Goal: Transaction & Acquisition: Purchase product/service

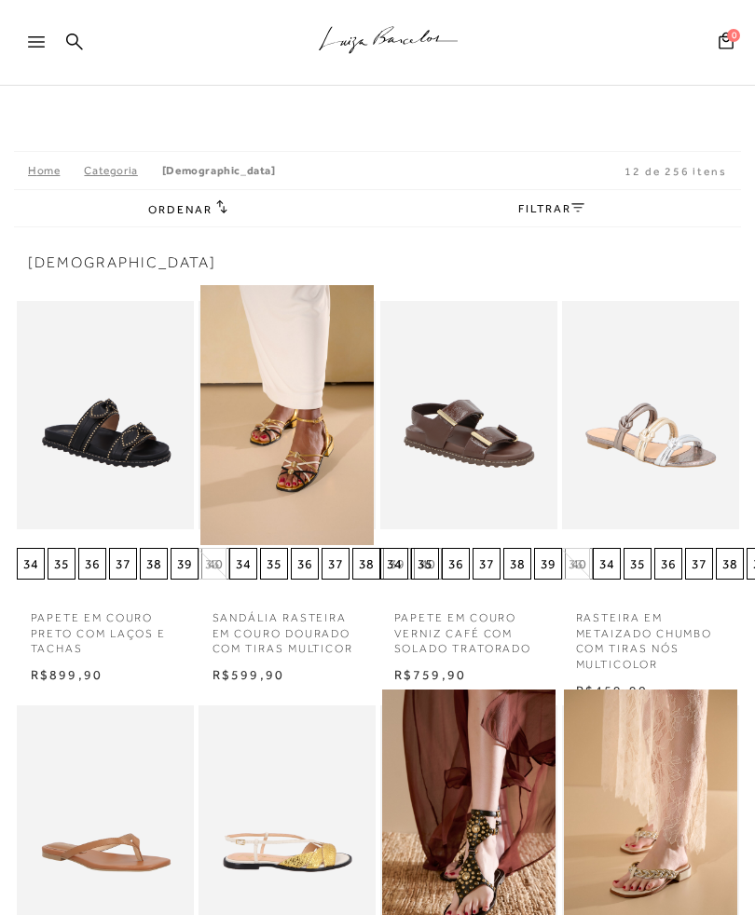
click at [206, 214] on span "Ordenar" at bounding box center [179, 209] width 63 height 13
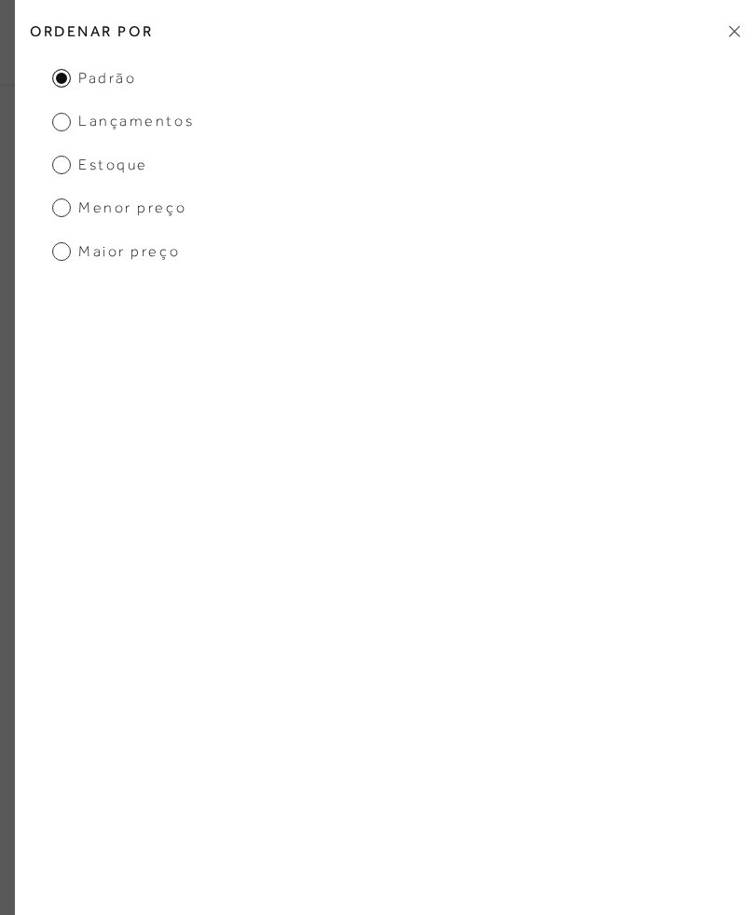
click at [53, 251] on span "Maior preço" at bounding box center [116, 251] width 128 height 21
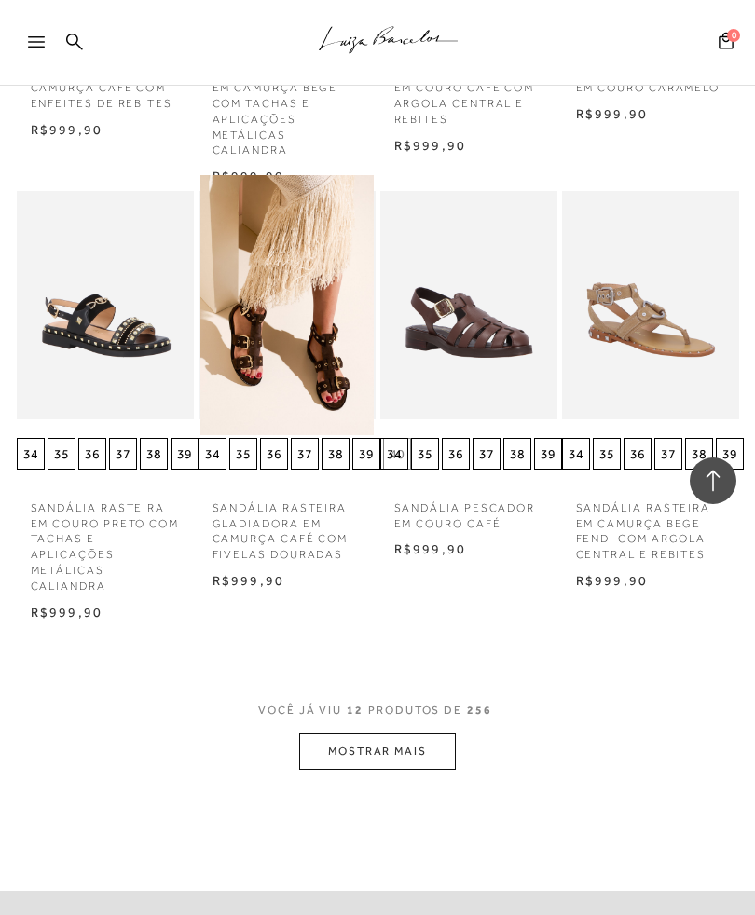
scroll to position [977, 0]
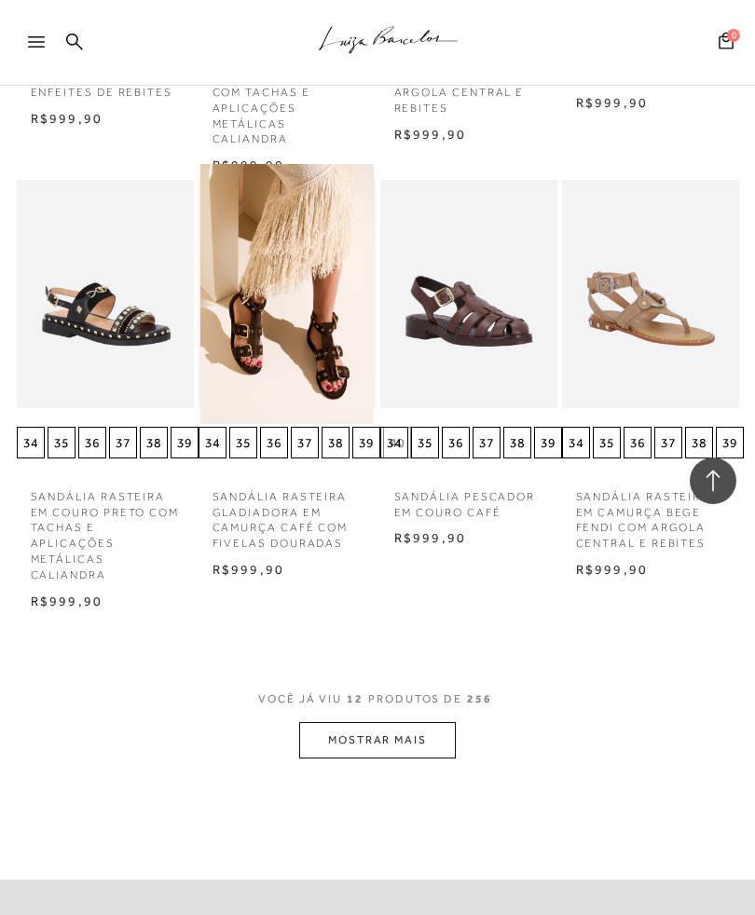
click at [391, 734] on button "MOSTRAR MAIS" at bounding box center [377, 740] width 157 height 36
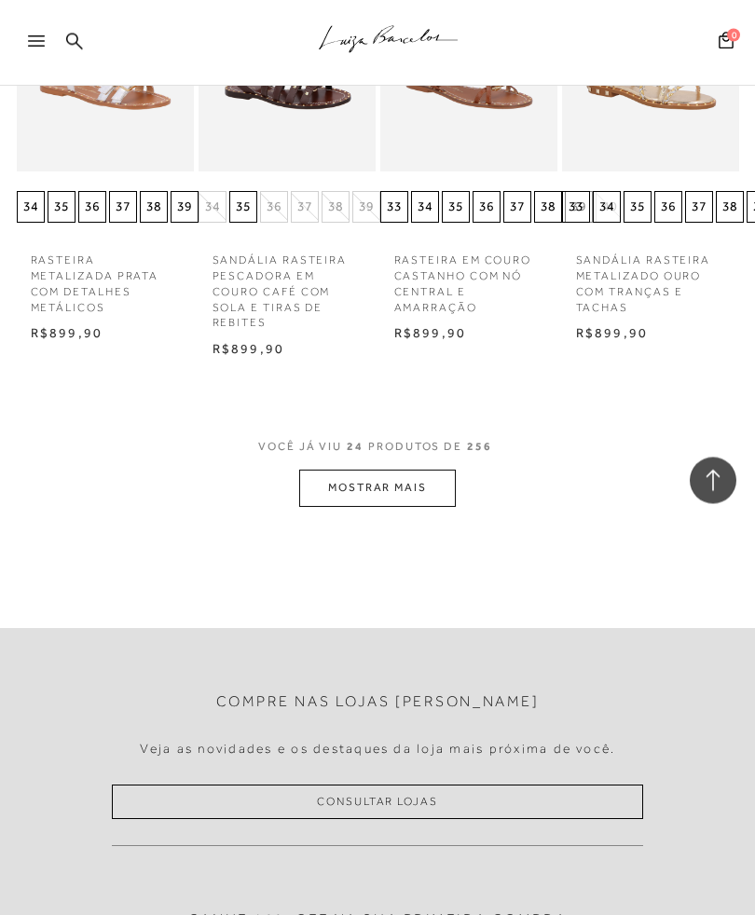
scroll to position [2504, 0]
click at [414, 470] on button "MOSTRAR MAIS" at bounding box center [377, 488] width 157 height 36
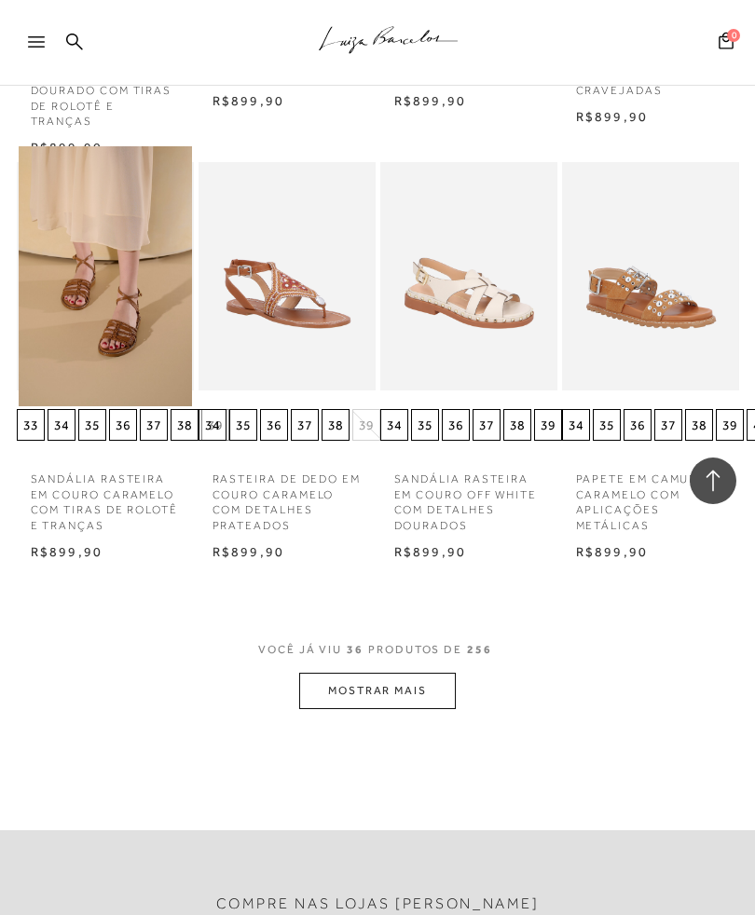
scroll to position [3562, 0]
click at [436, 672] on button "MOSTRAR MAIS" at bounding box center [377, 690] width 157 height 36
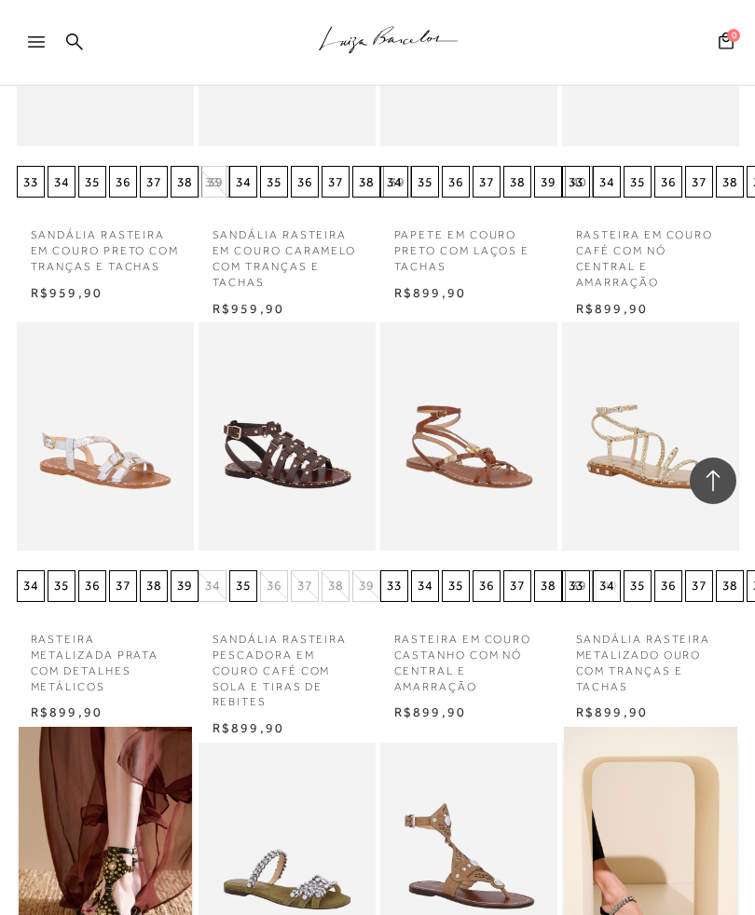
scroll to position [0, 0]
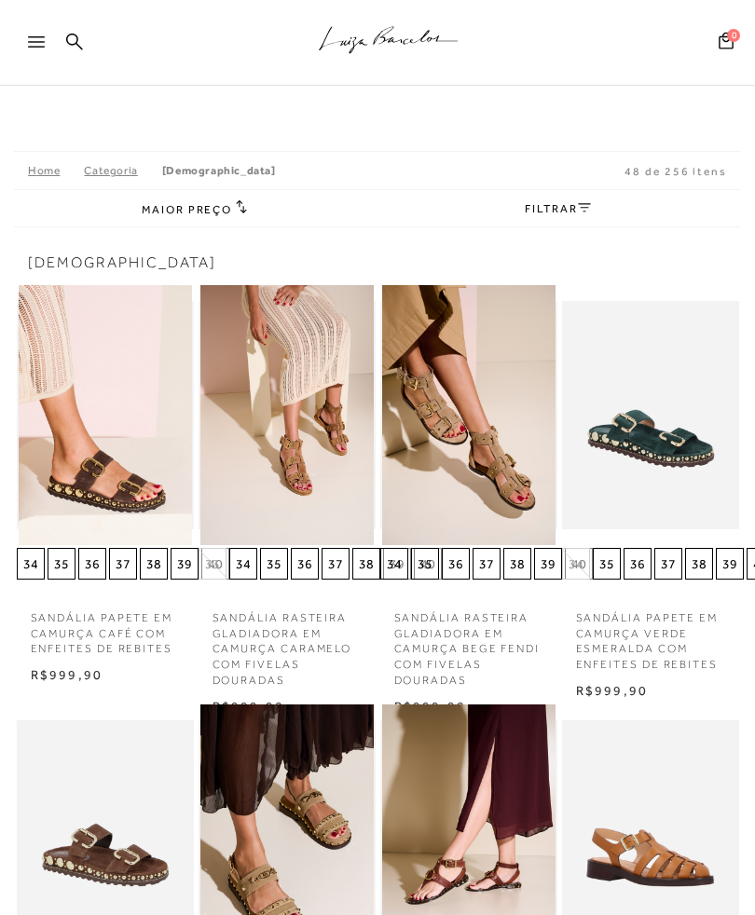
click at [230, 205] on span "Maior preço" at bounding box center [187, 209] width 90 height 13
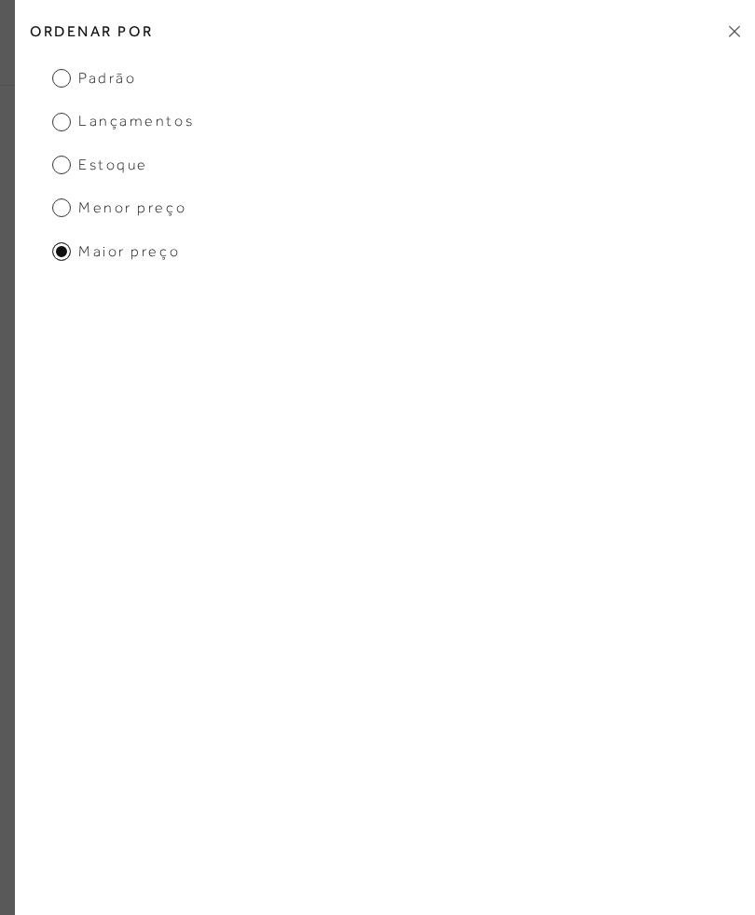
click at [74, 199] on span "Menor preço" at bounding box center [119, 208] width 134 height 21
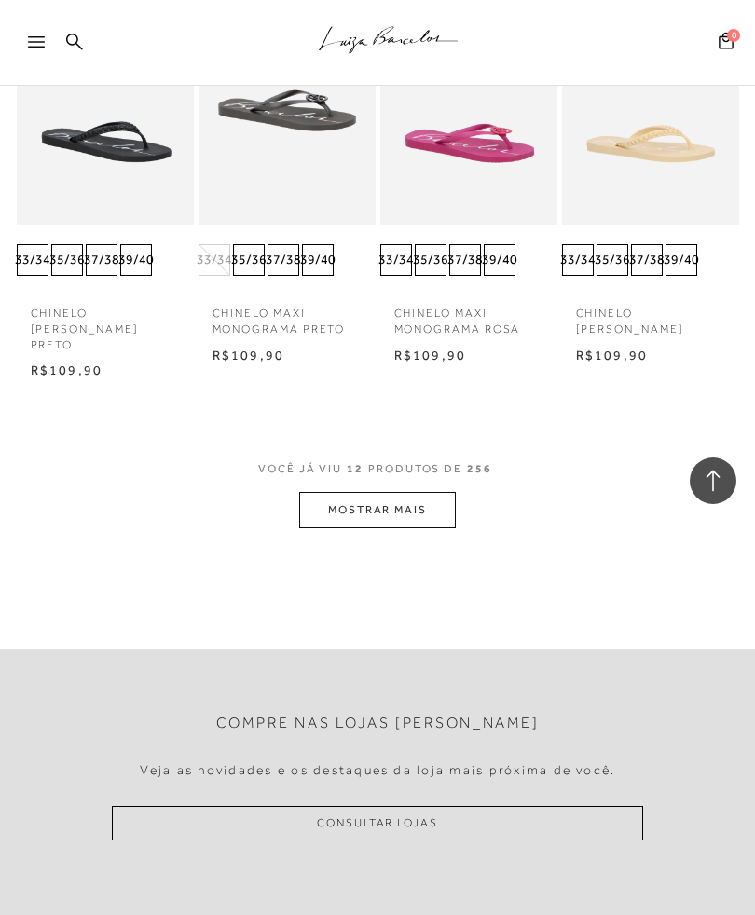
scroll to position [1092, 0]
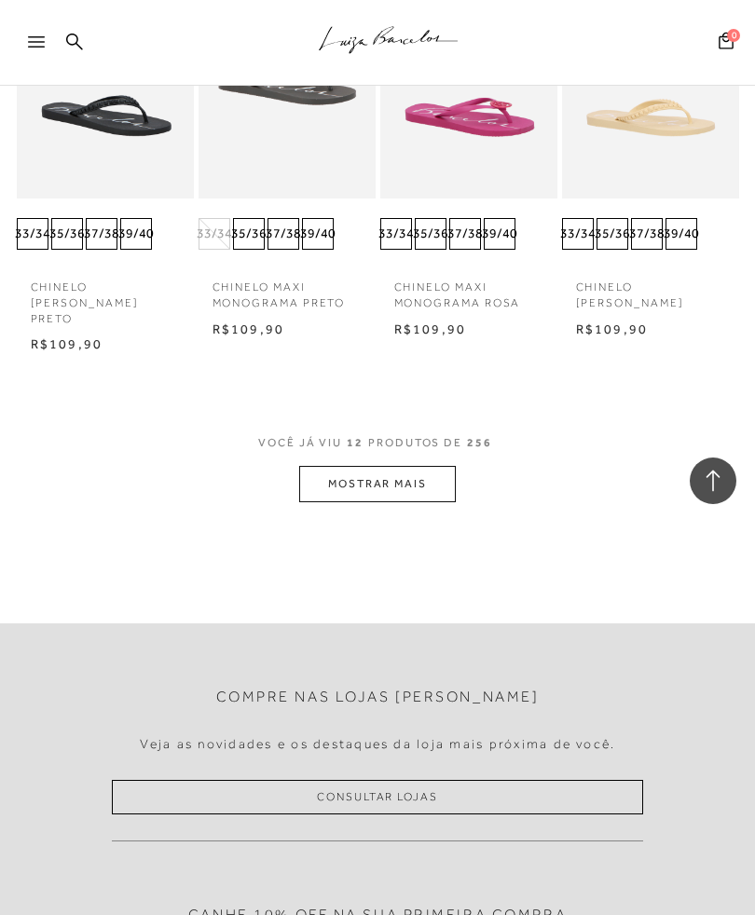
click at [424, 466] on button "MOSTRAR MAIS" at bounding box center [377, 484] width 157 height 36
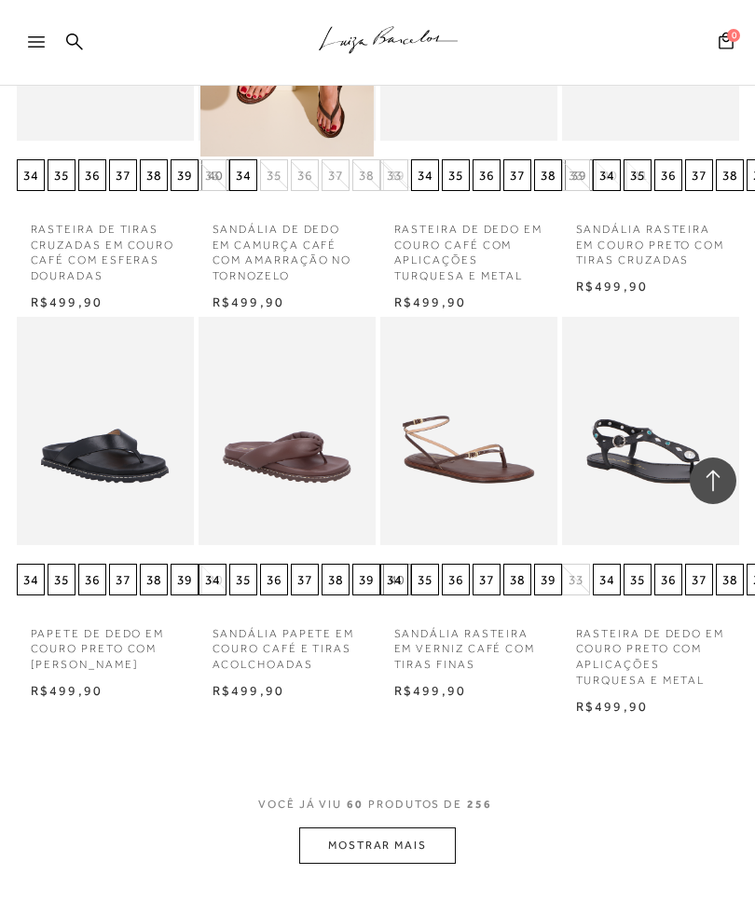
scroll to position [2009, 0]
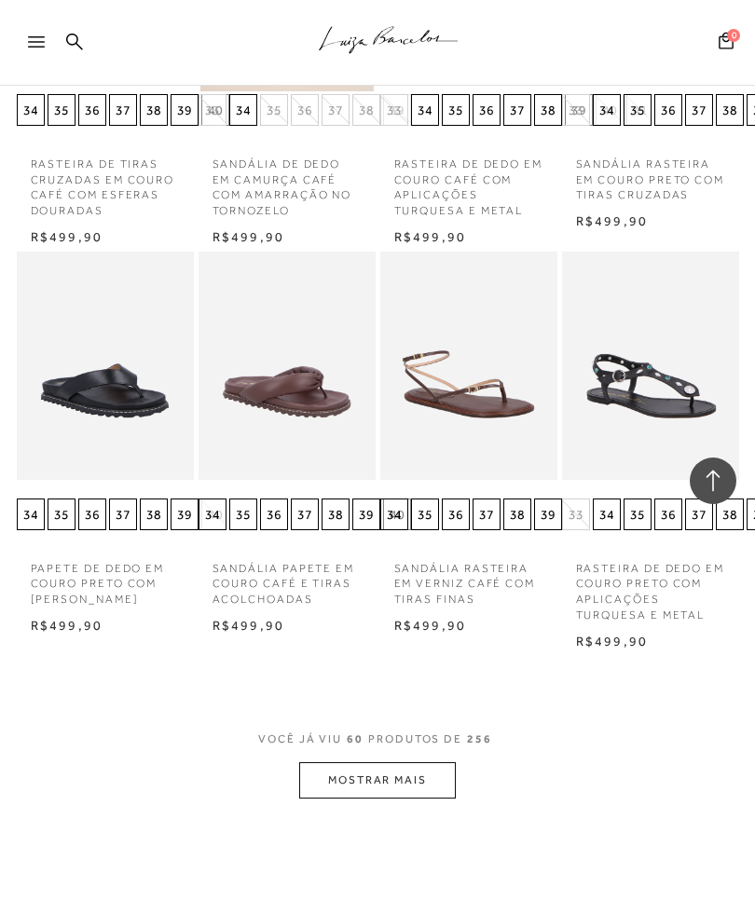
click at [432, 762] on button "MOSTRAR MAIS" at bounding box center [377, 780] width 157 height 36
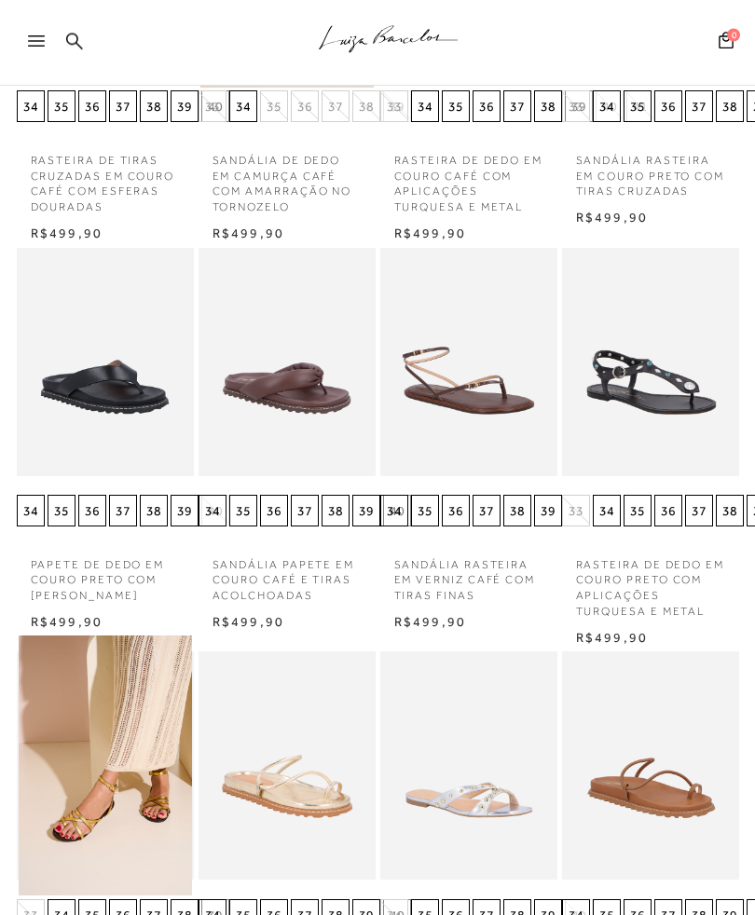
scroll to position [0, 0]
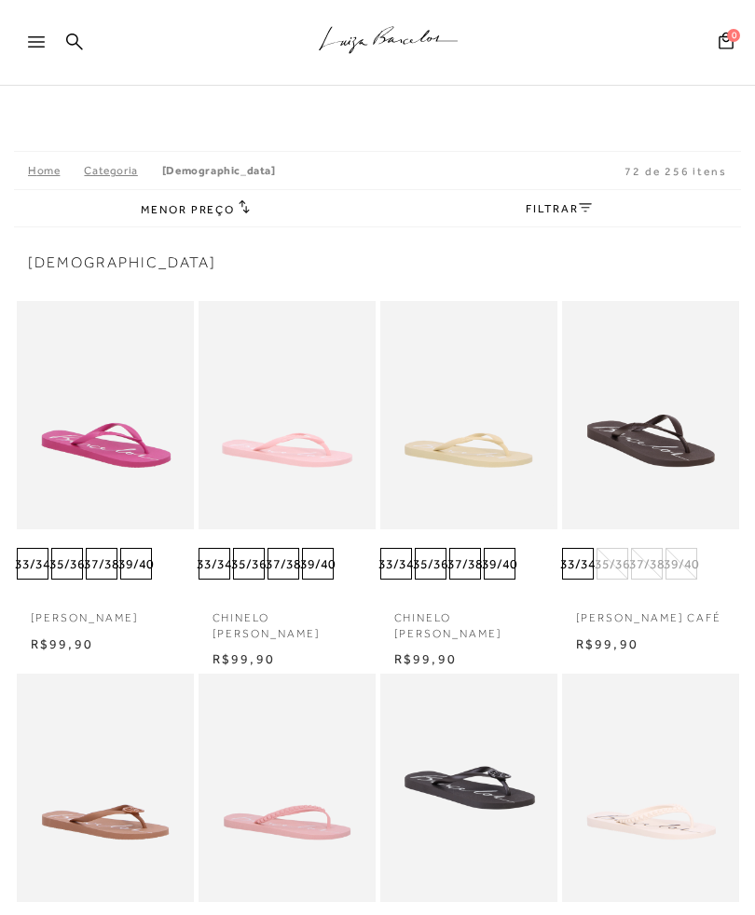
click at [28, 36] on icon at bounding box center [36, 41] width 17 height 11
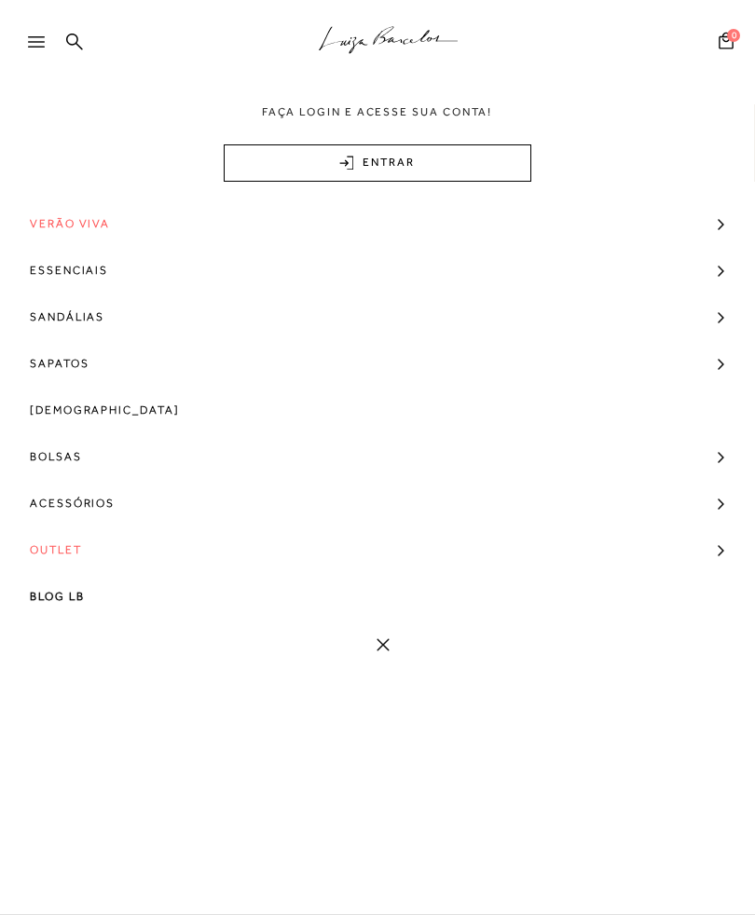
click at [720, 322] on link "Sandálias" at bounding box center [377, 317] width 755 height 47
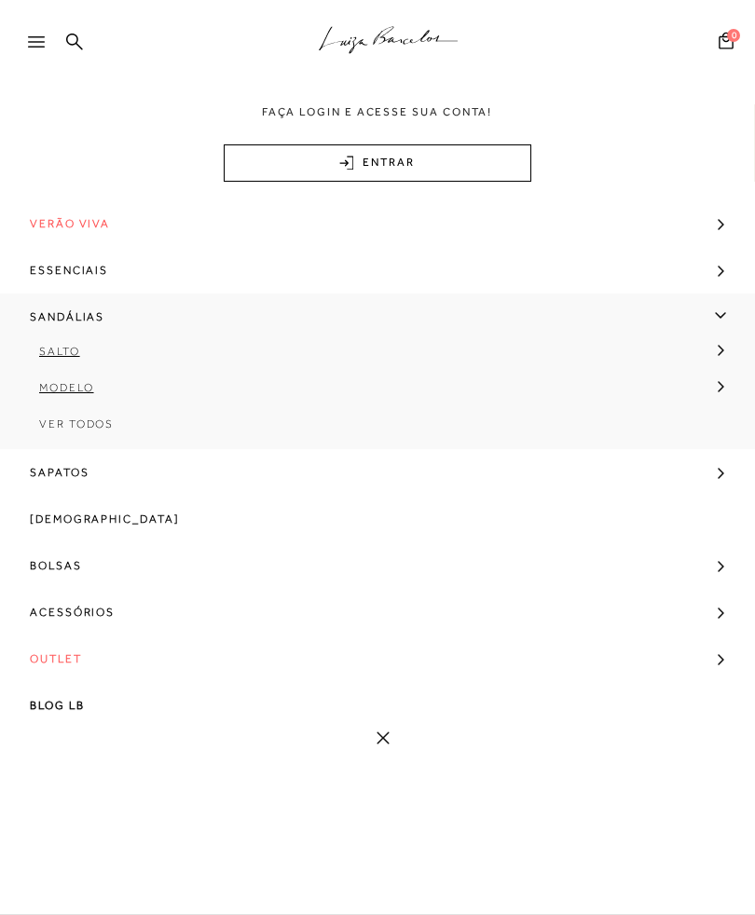
click at [716, 348] on link "Salto" at bounding box center [371, 358] width 743 height 36
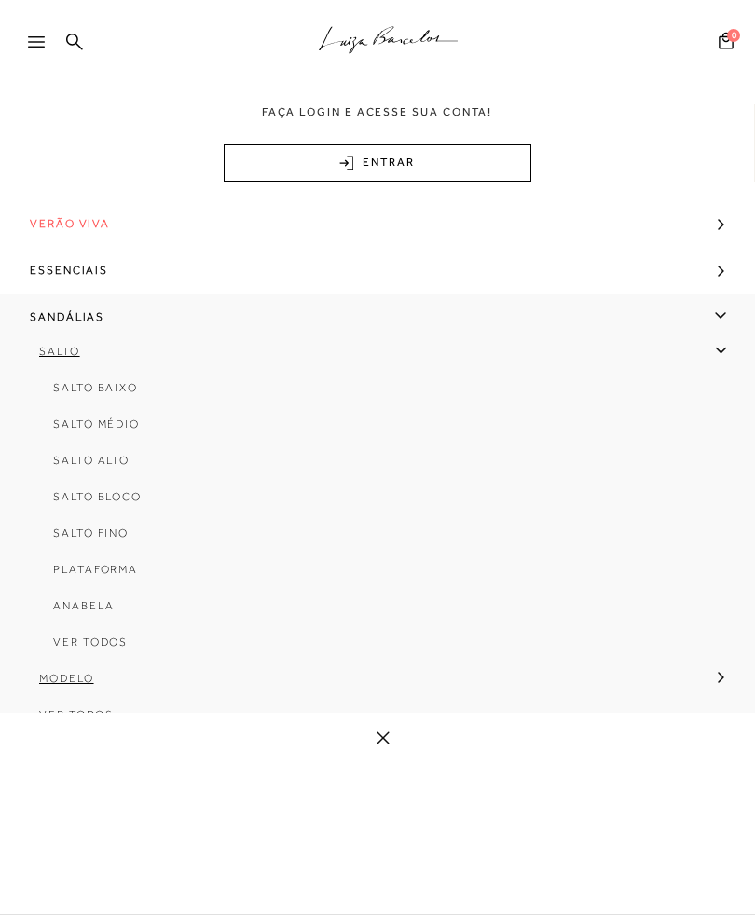
click at [126, 423] on span "Salto Médio" at bounding box center [96, 424] width 87 height 13
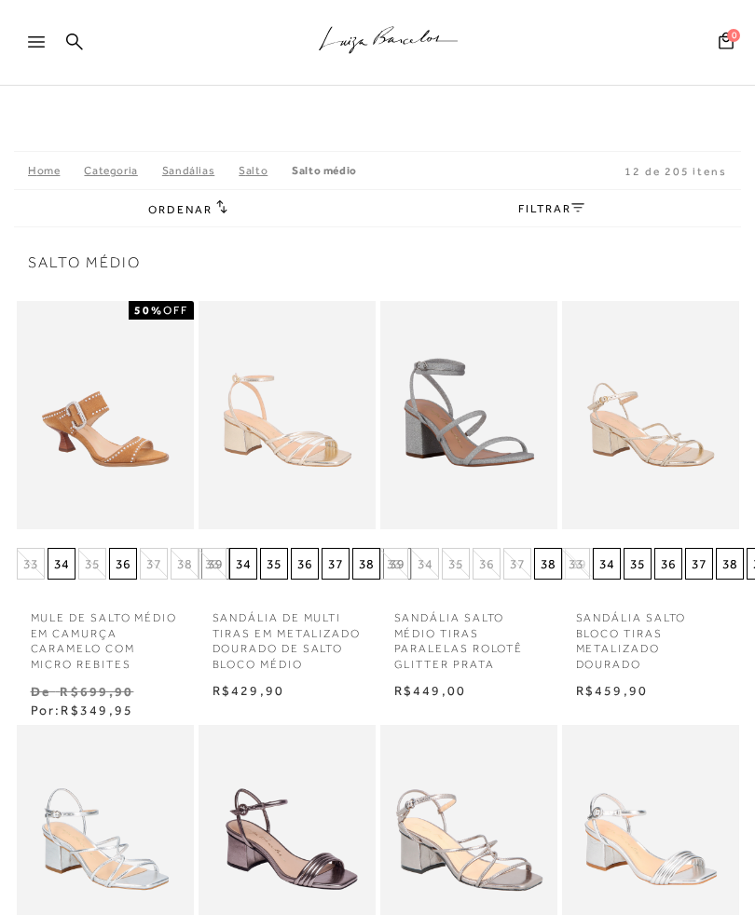
click at [557, 212] on link "FILTRAR" at bounding box center [550, 208] width 65 height 13
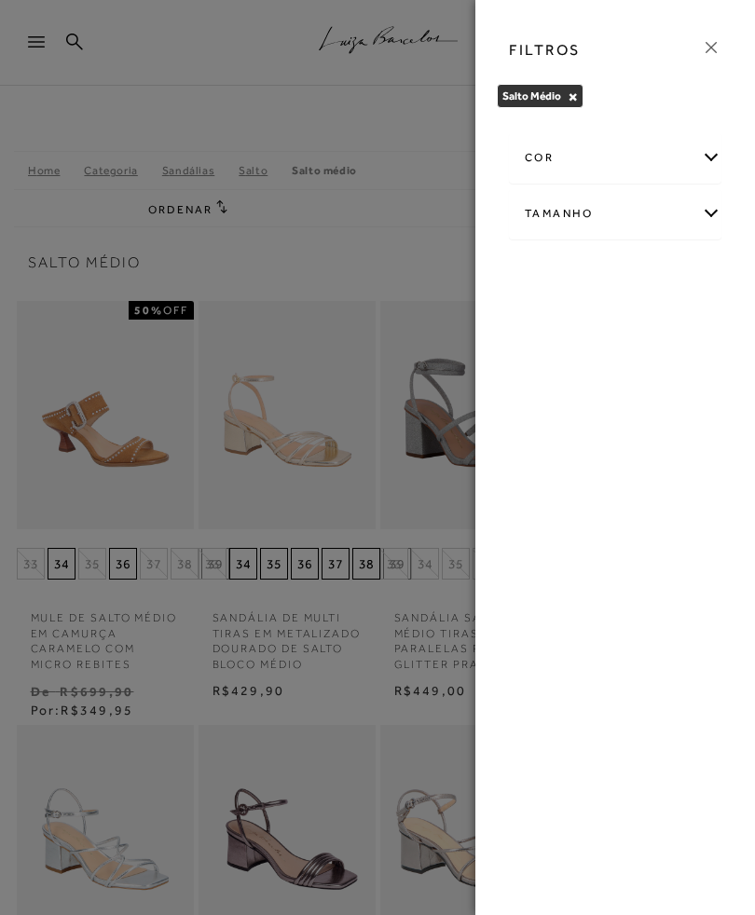
click at [711, 218] on div "Tamanho" at bounding box center [615, 213] width 211 height 49
click at [679, 325] on label "38" at bounding box center [669, 324] width 43 height 40
click at [663, 325] on input "38" at bounding box center [653, 326] width 19 height 19
checkbox input "true"
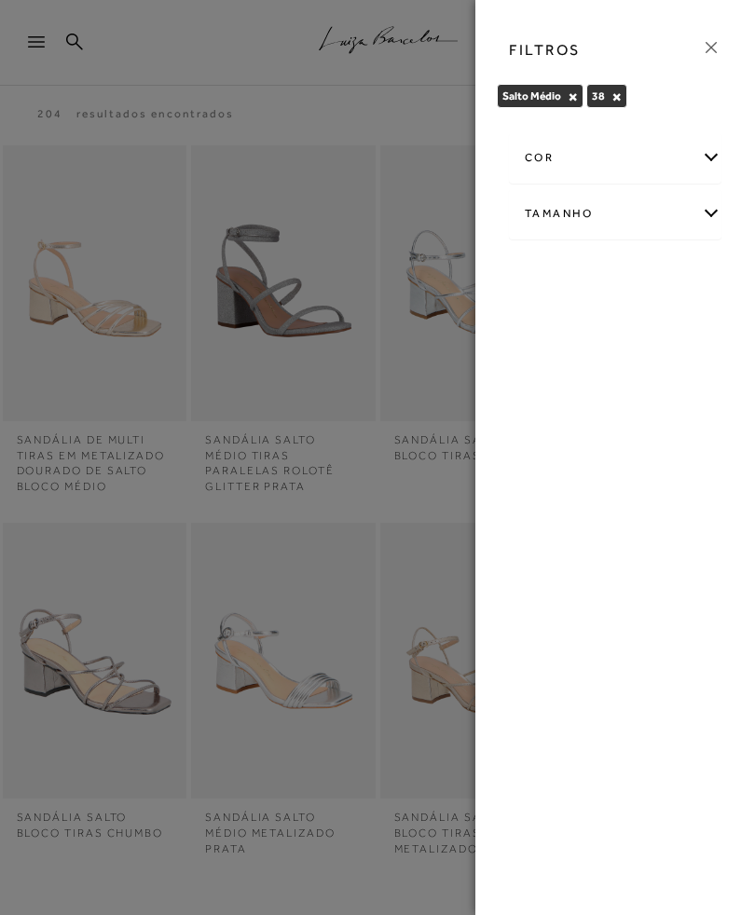
click at [361, 538] on div at bounding box center [377, 457] width 755 height 915
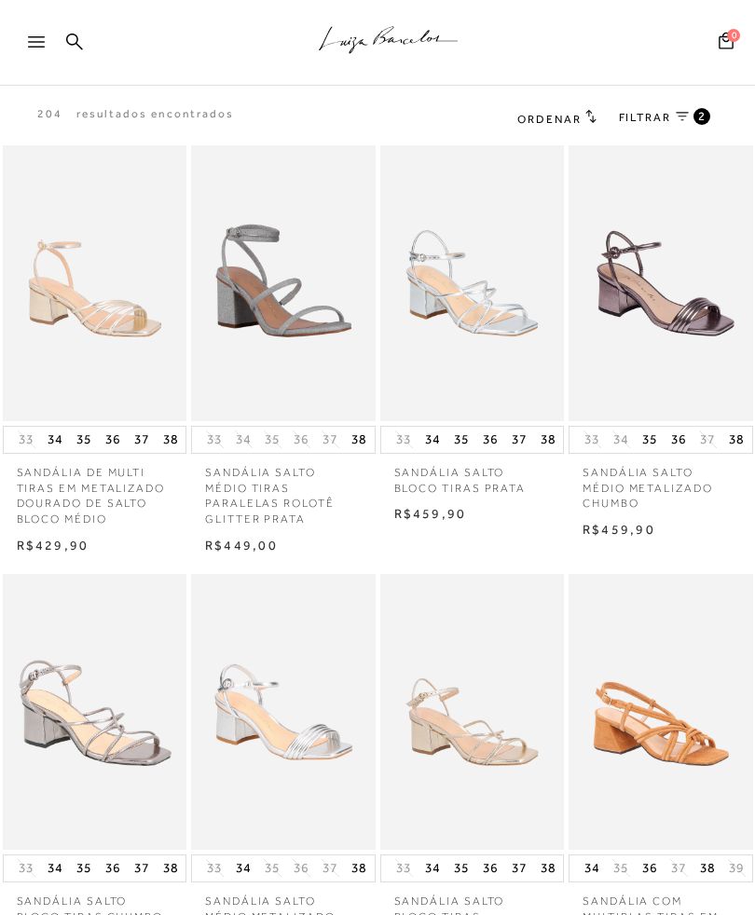
click at [35, 46] on icon at bounding box center [36, 41] width 17 height 11
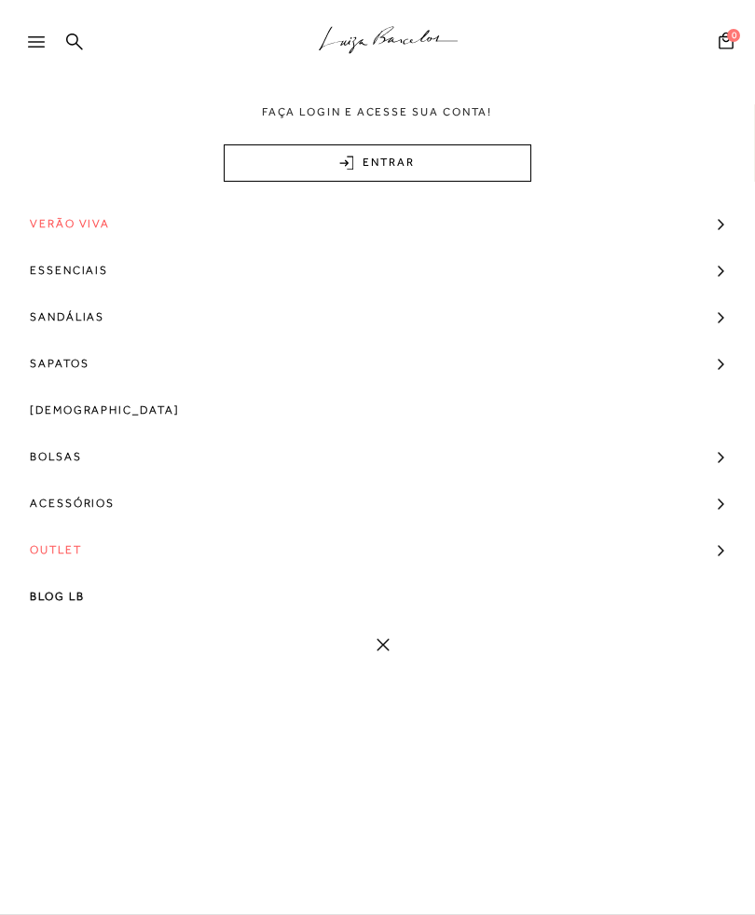
click at [720, 367] on link "Sapatos" at bounding box center [377, 363] width 755 height 47
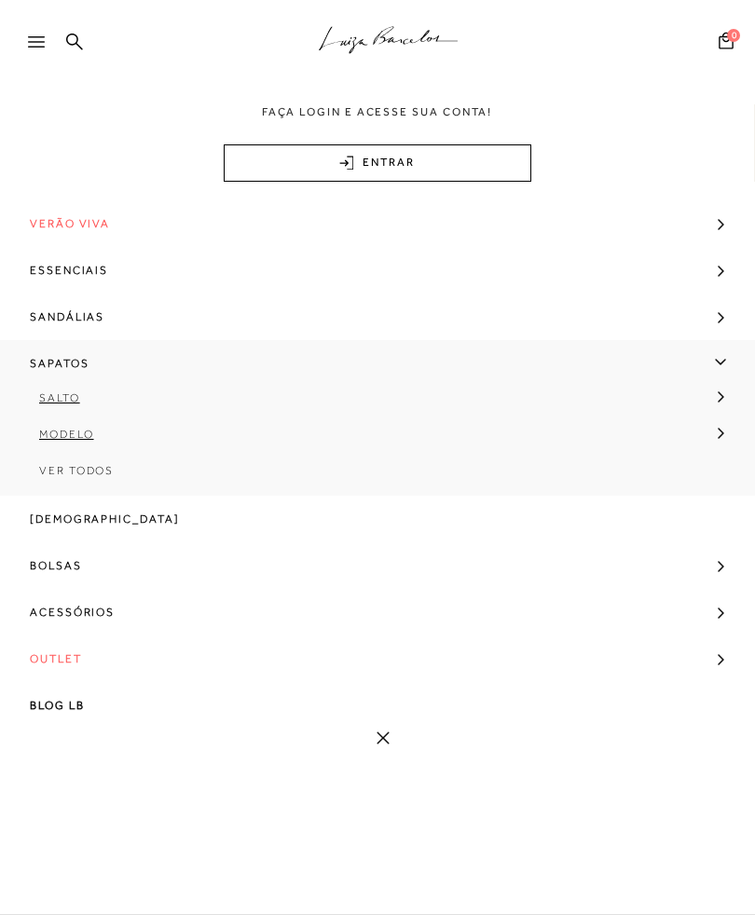
click at [102, 476] on span "Ver Todos" at bounding box center [76, 470] width 75 height 13
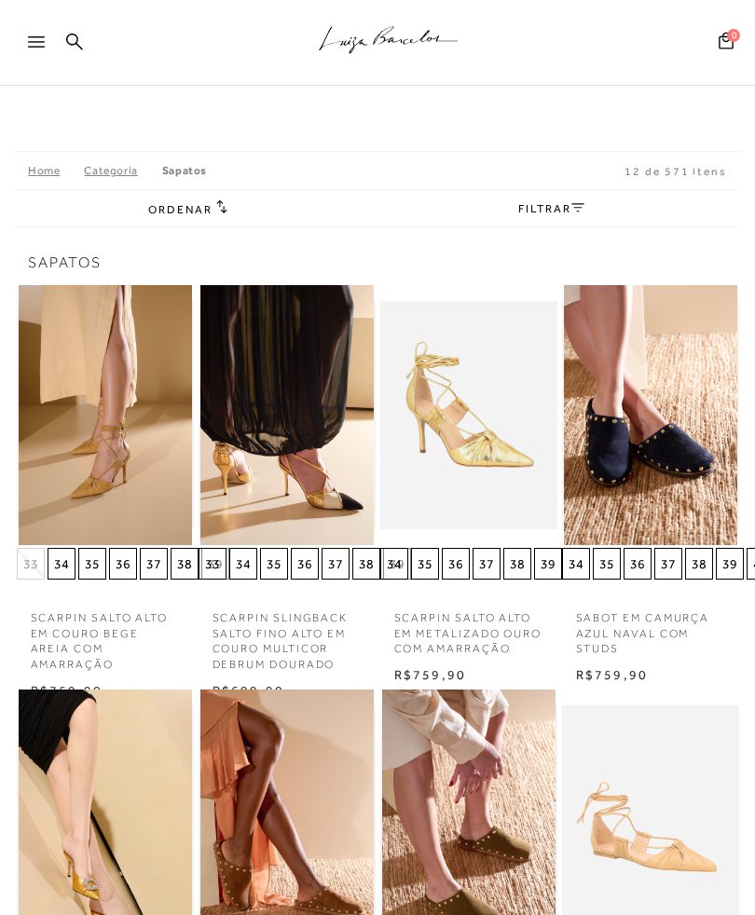
click at [572, 209] on icon at bounding box center [577, 207] width 13 height 9
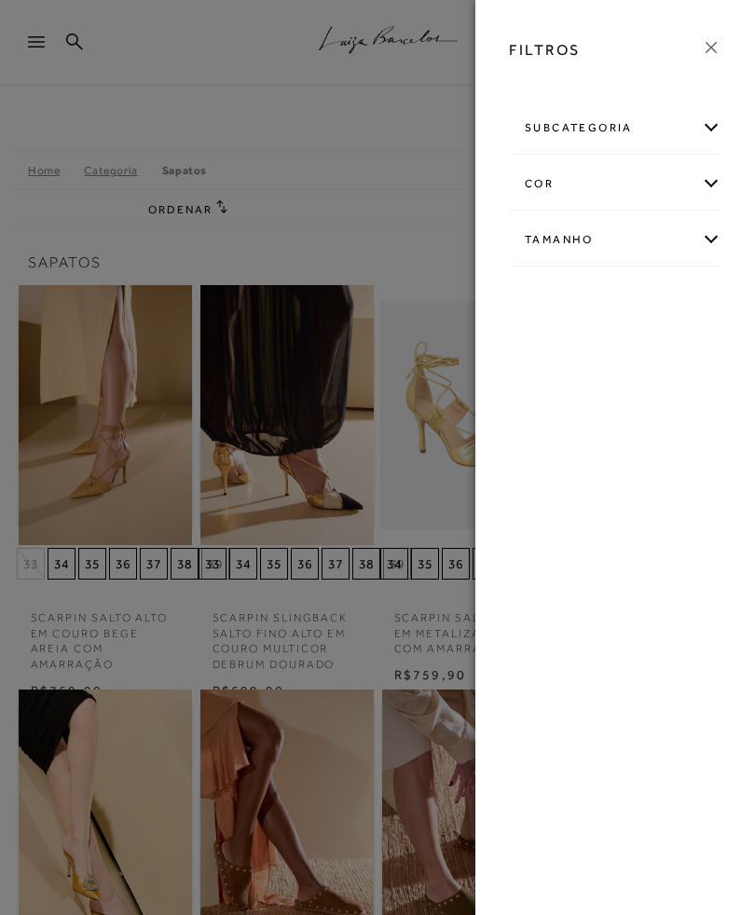
click at [703, 246] on div "Tamanho" at bounding box center [615, 239] width 211 height 49
click at [669, 394] on span "38" at bounding box center [662, 398] width 27 height 14
click at [663, 394] on input "38" at bounding box center [653, 401] width 19 height 19
checkbox input "true"
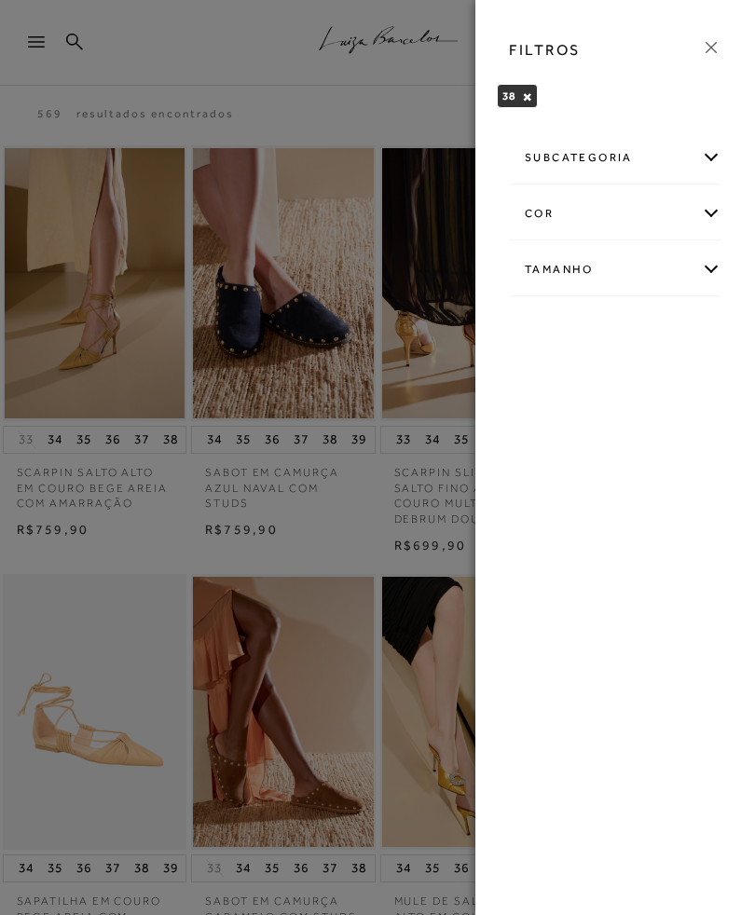
click at [695, 57] on div "FILTROS" at bounding box center [615, 50] width 242 height 48
click at [711, 61] on link at bounding box center [711, 50] width 21 height 26
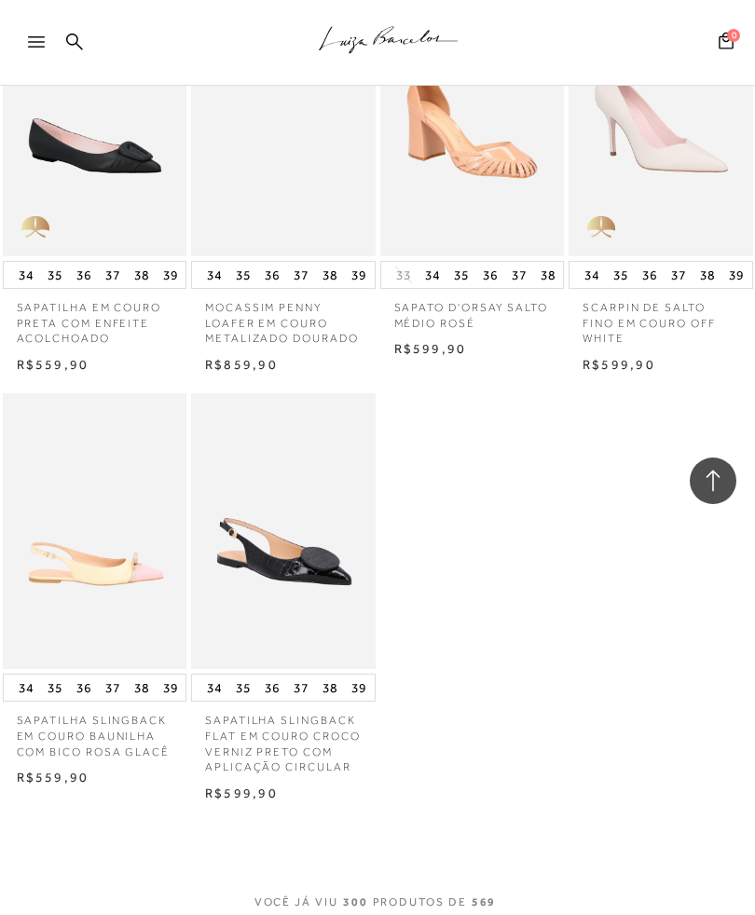
scroll to position [25550, 0]
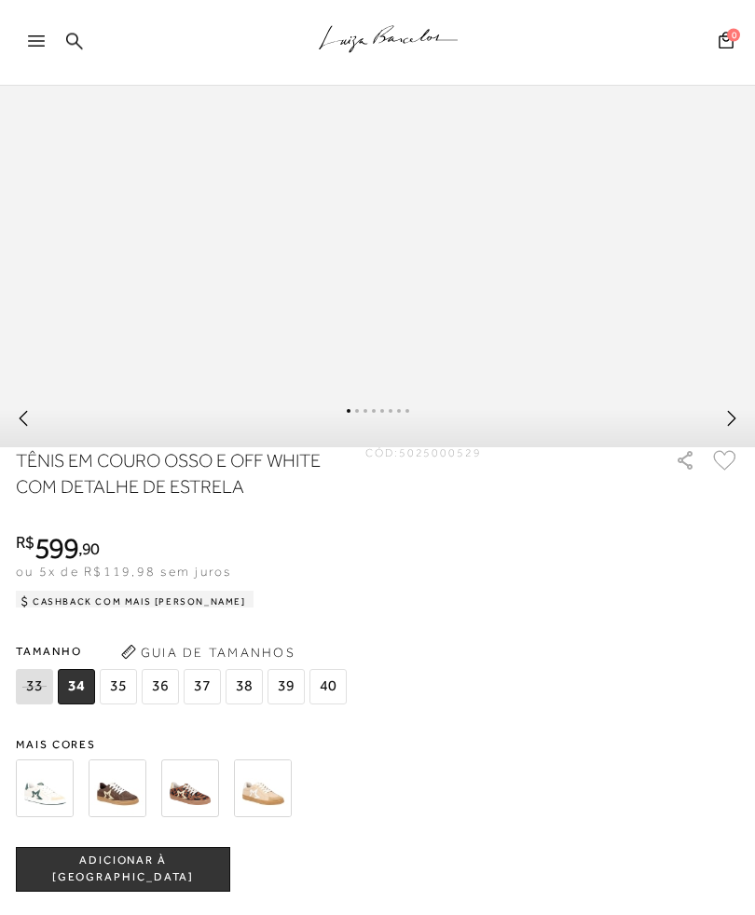
scroll to position [879, 0]
click at [245, 705] on span "38" at bounding box center [244, 686] width 37 height 35
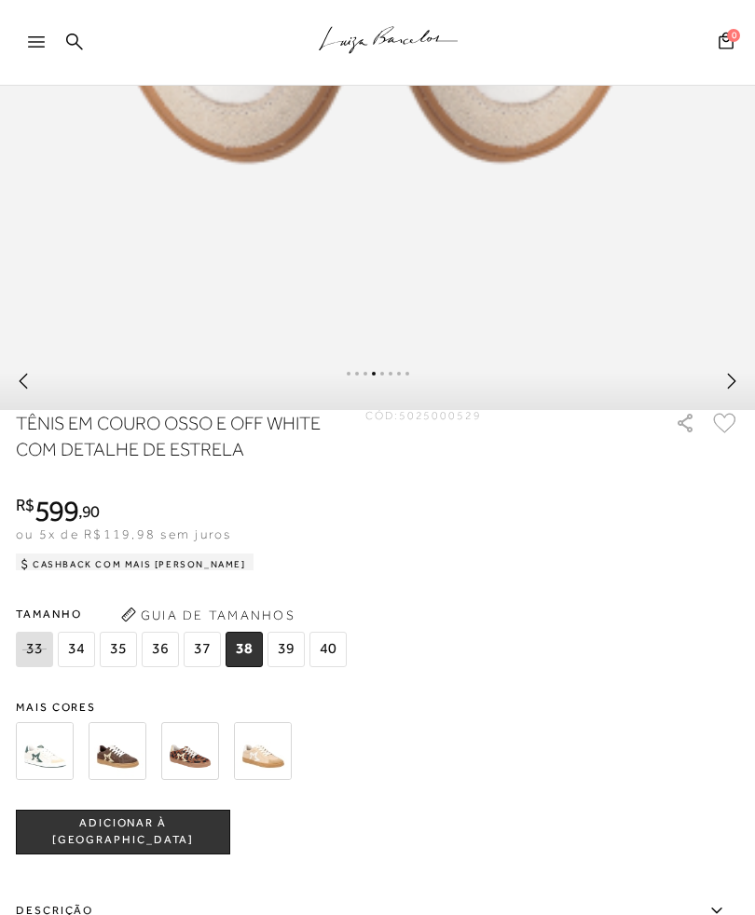
scroll to position [929, 0]
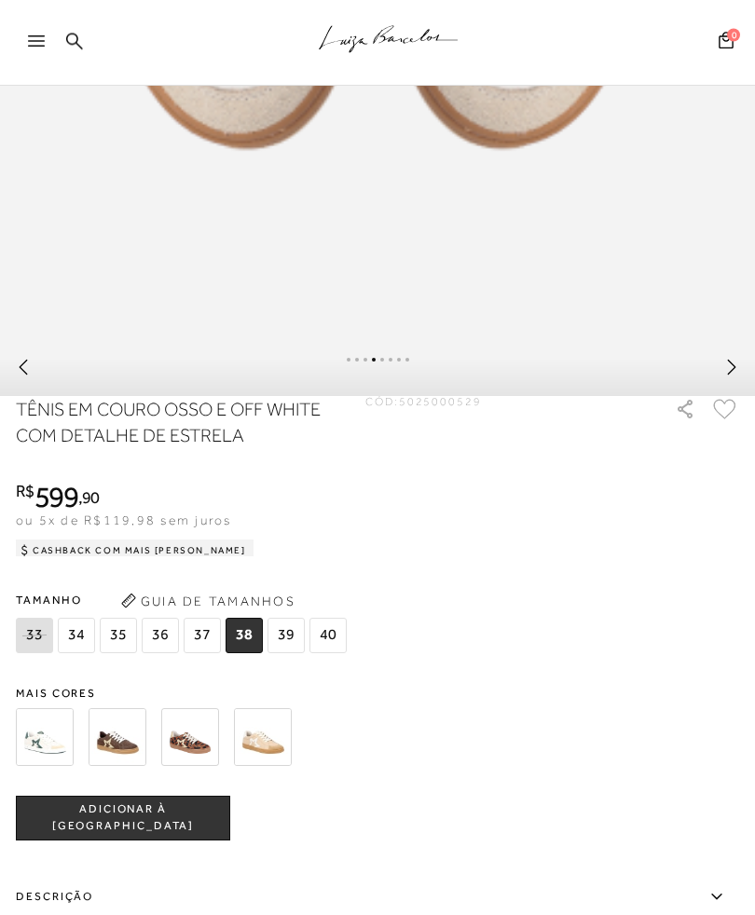
click at [202, 835] on button "ADICIONAR À [GEOGRAPHIC_DATA]" at bounding box center [123, 819] width 214 height 45
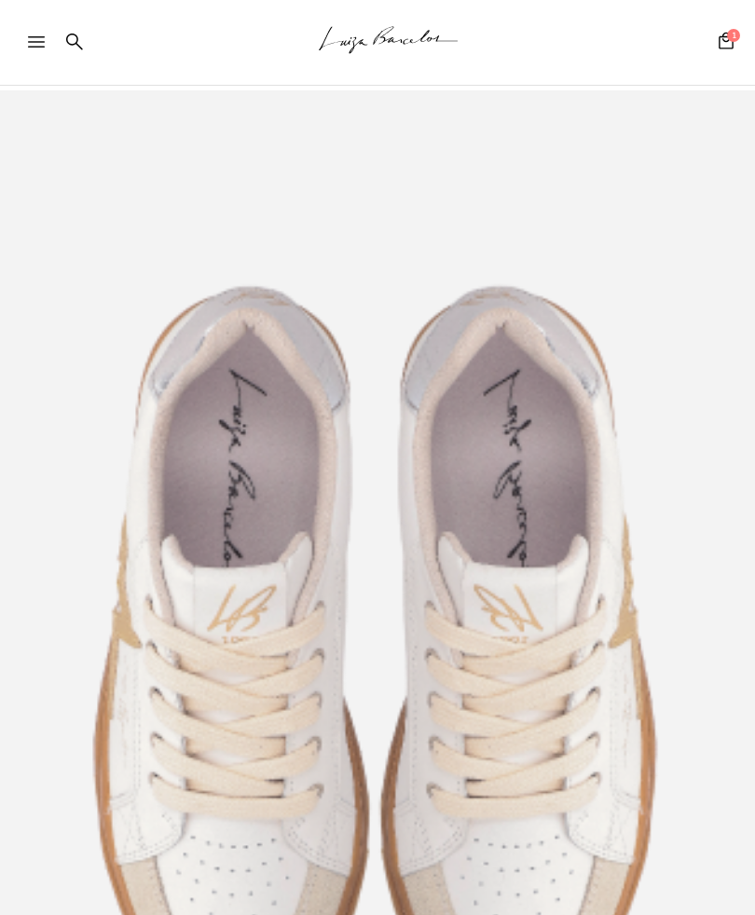
scroll to position [0, 0]
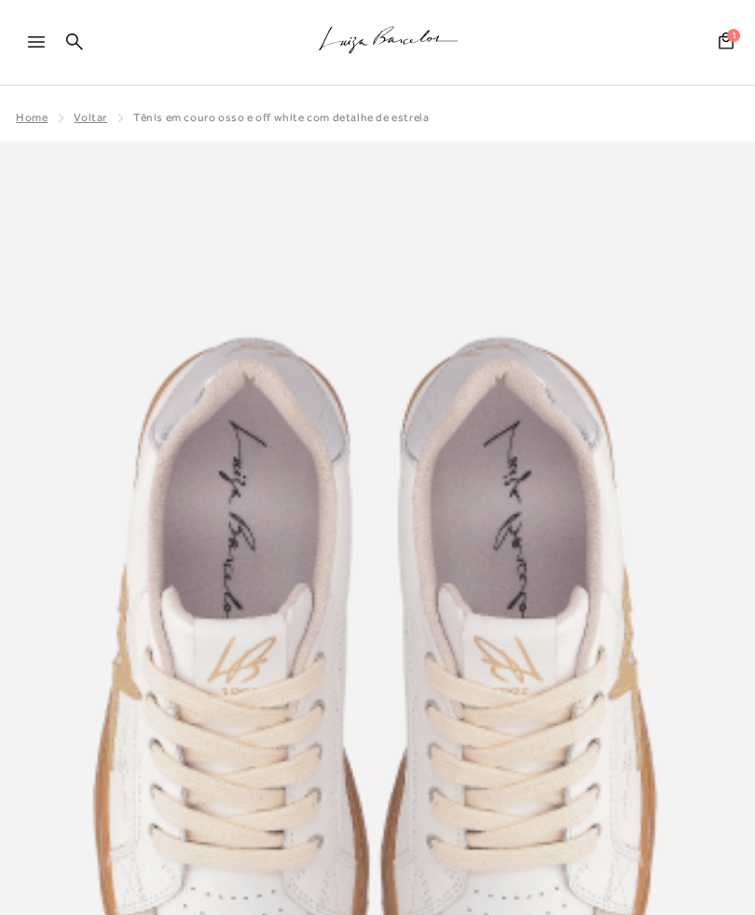
click at [29, 44] on icon at bounding box center [36, 41] width 17 height 11
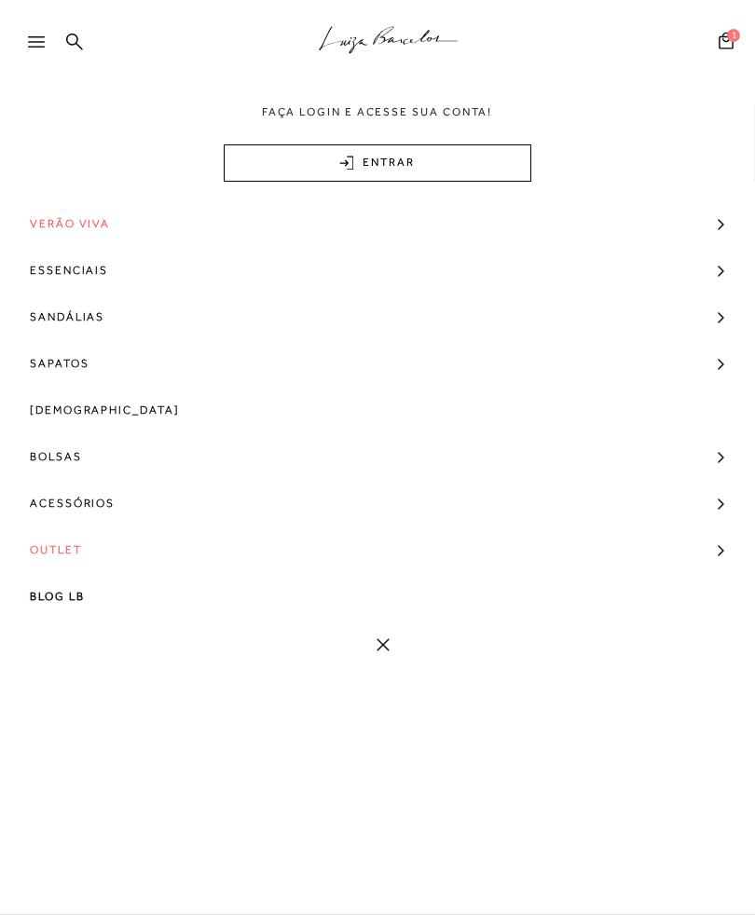
click at [98, 459] on link "Bolsas" at bounding box center [377, 456] width 755 height 47
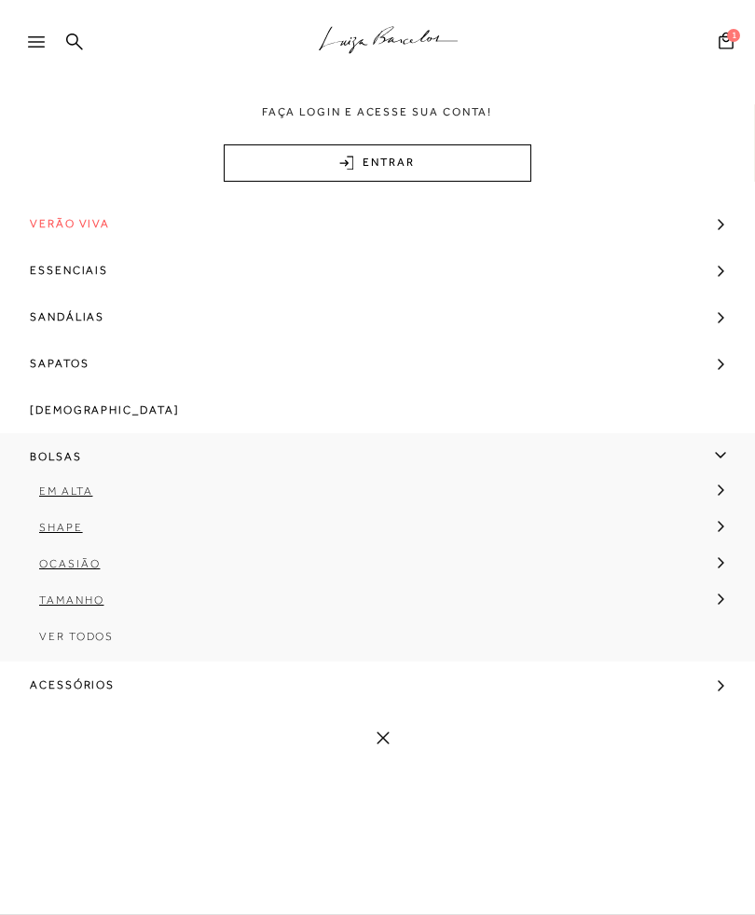
click at [100, 635] on span "Ver Todos" at bounding box center [76, 636] width 75 height 13
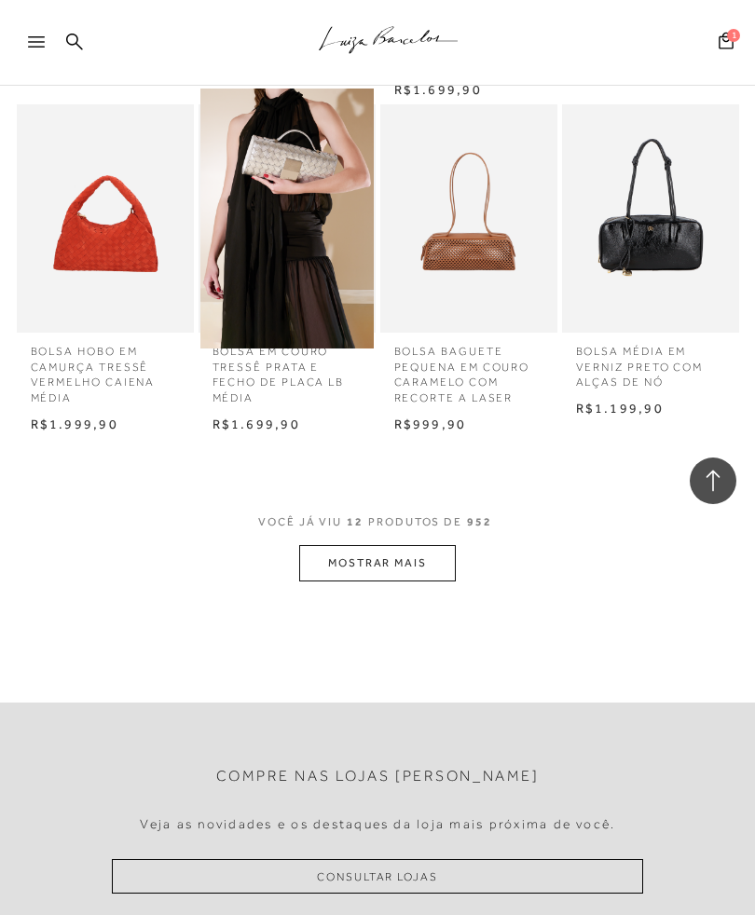
scroll to position [916, 0]
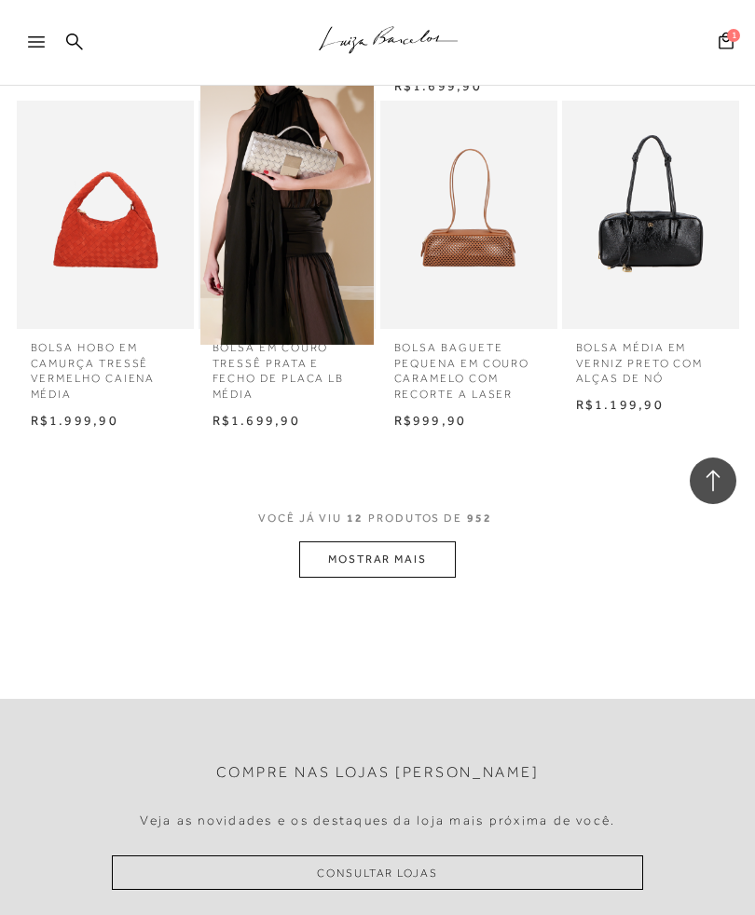
click at [426, 550] on button "MOSTRAR MAIS" at bounding box center [377, 560] width 157 height 36
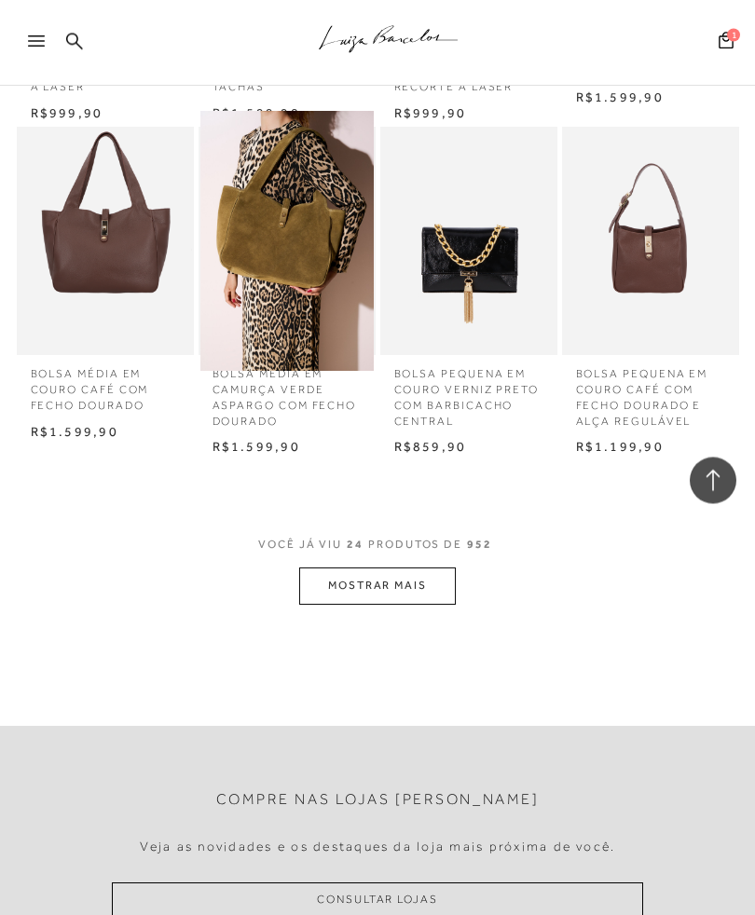
scroll to position [1903, 0]
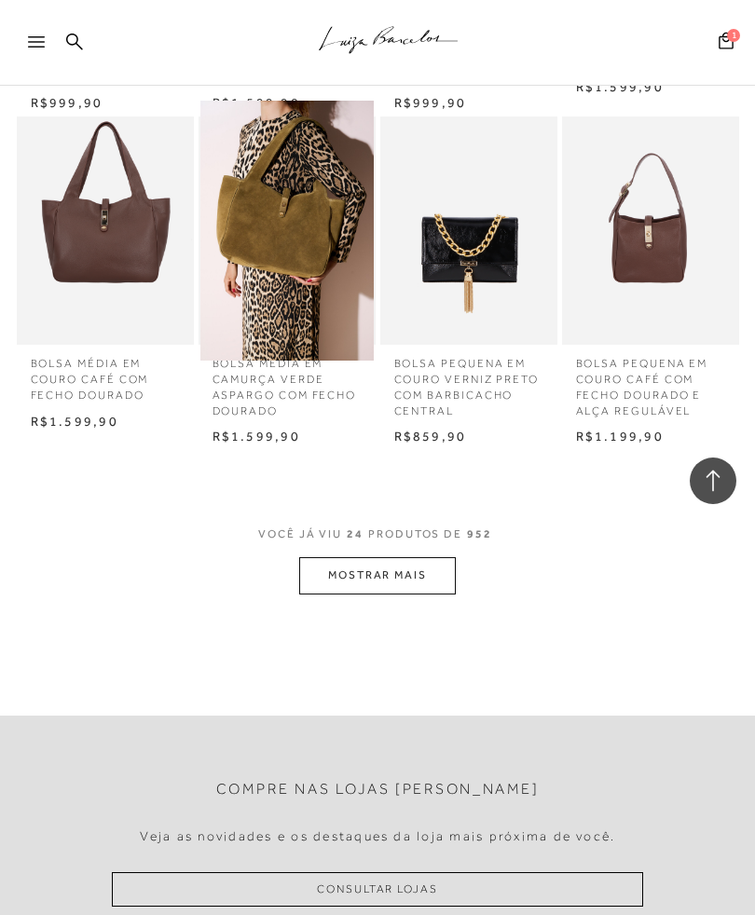
click at [394, 557] on button "MOSTRAR MAIS" at bounding box center [377, 575] width 157 height 36
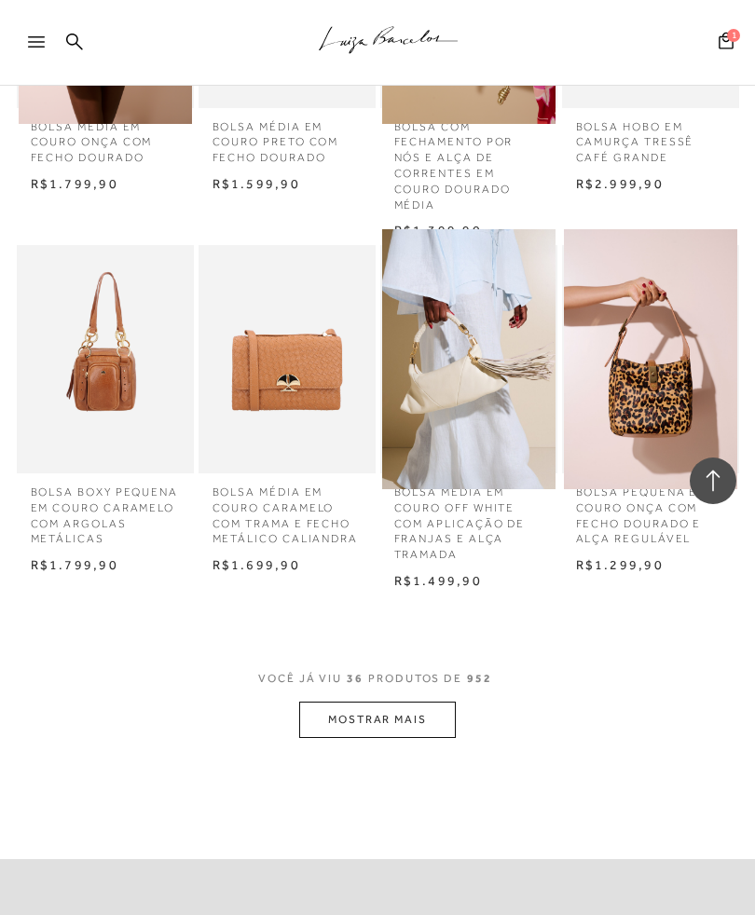
scroll to position [2849, 0]
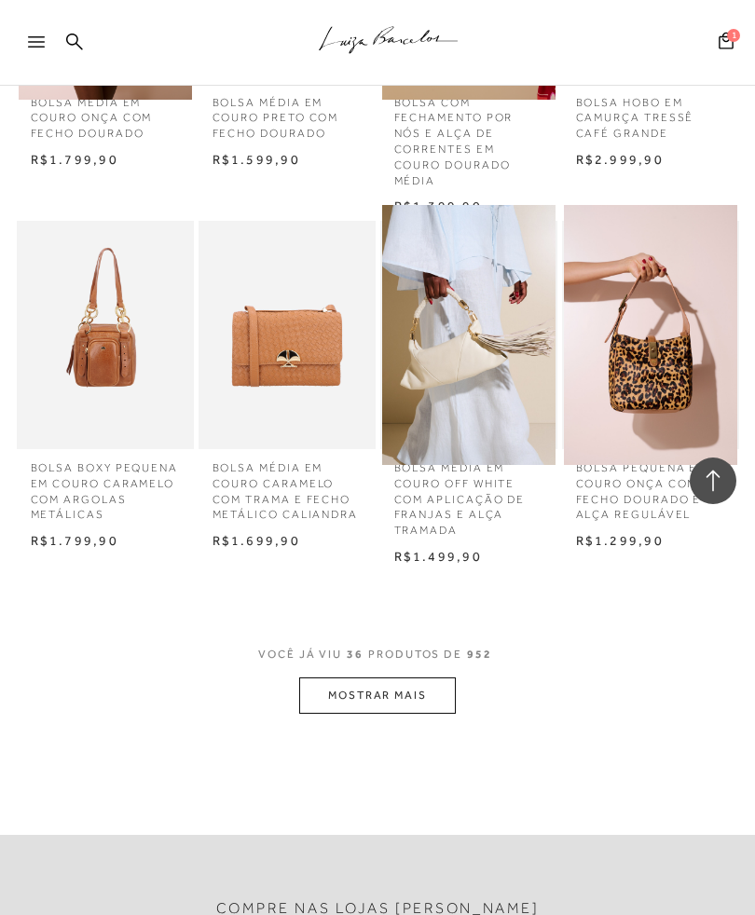
click at [381, 678] on button "MOSTRAR MAIS" at bounding box center [377, 696] width 157 height 36
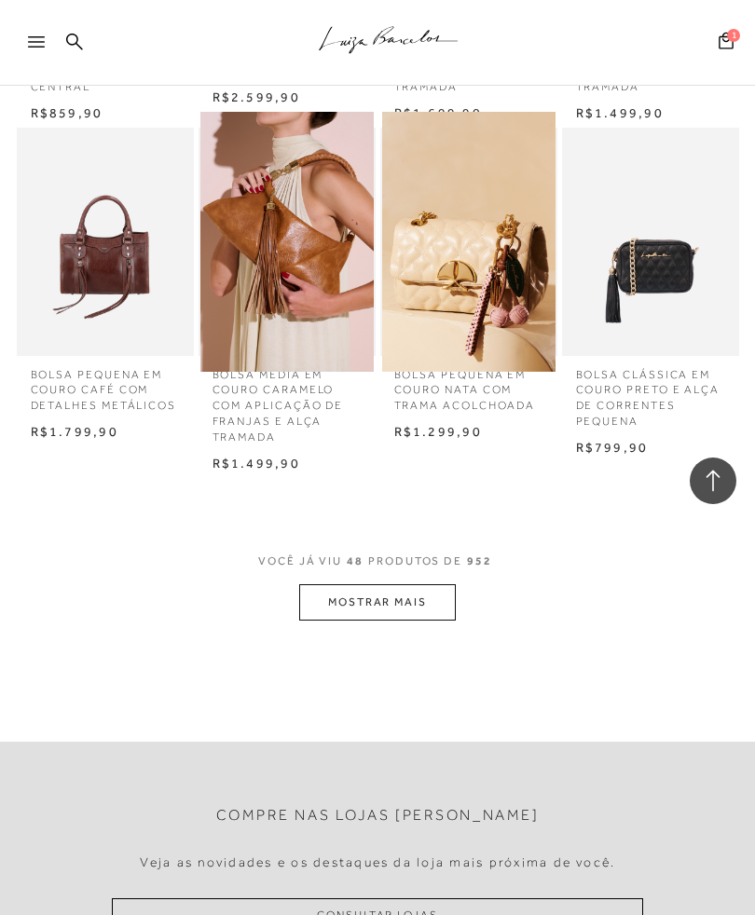
scroll to position [4051, 0]
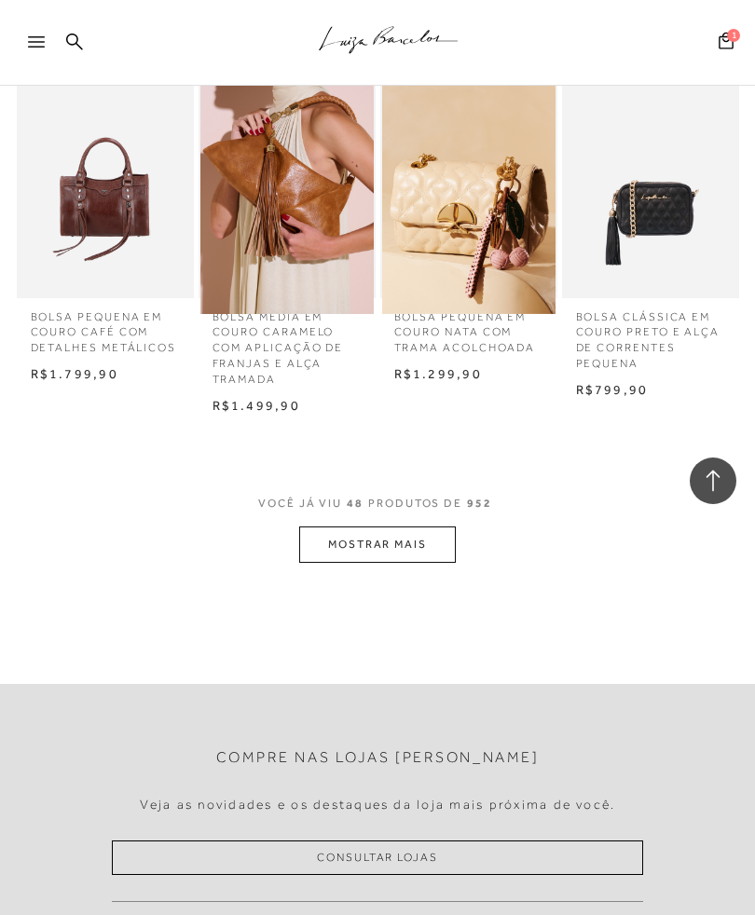
click at [417, 527] on button "MOSTRAR MAIS" at bounding box center [377, 545] width 157 height 36
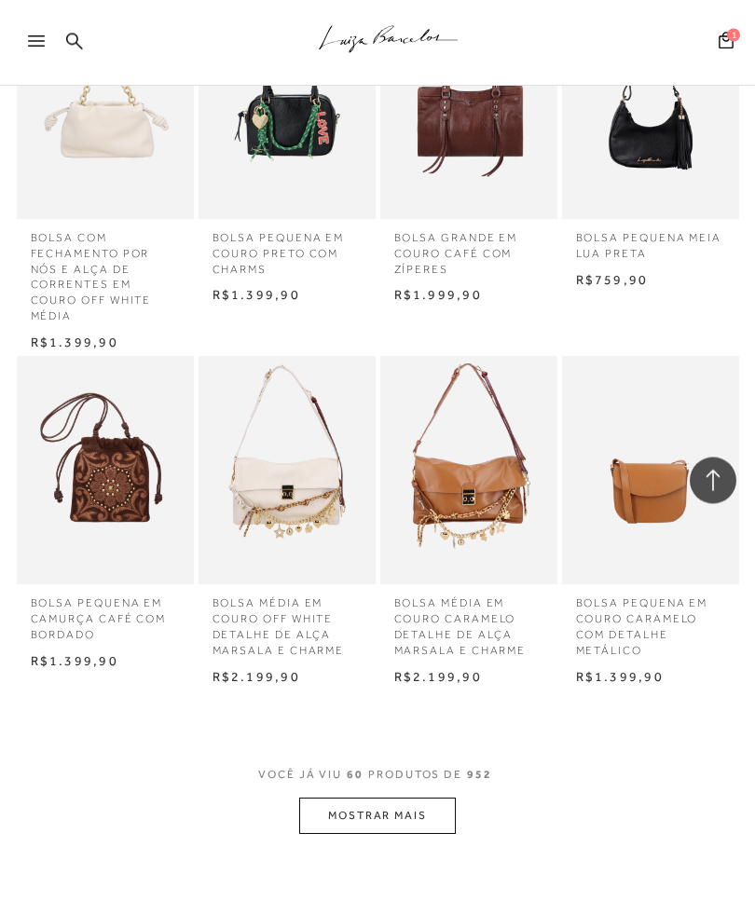
scroll to position [4915, 0]
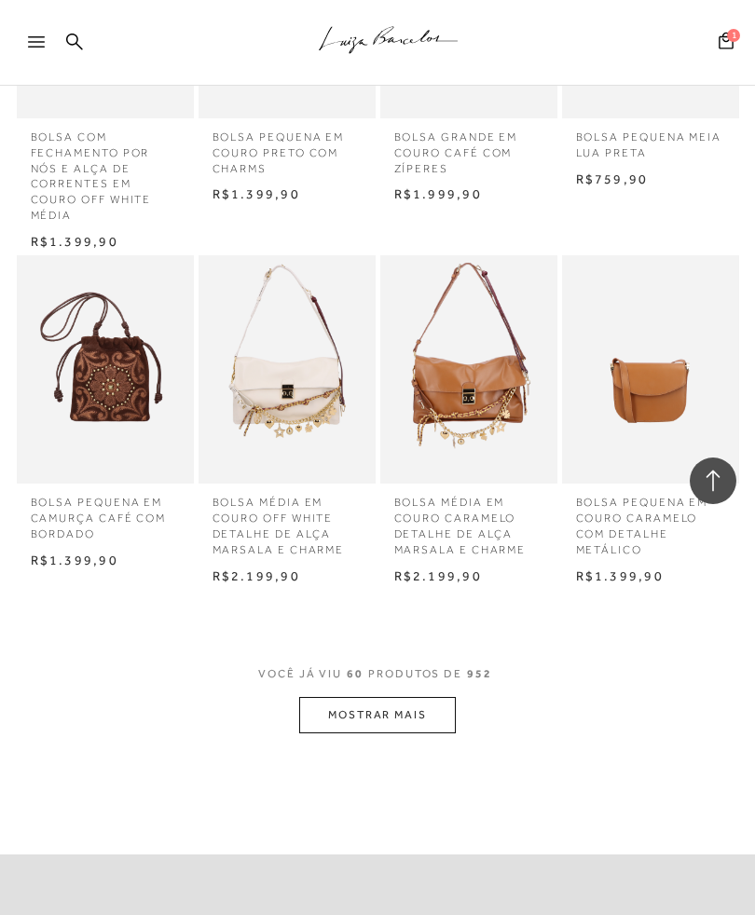
click at [376, 697] on button "MOSTRAR MAIS" at bounding box center [377, 715] width 157 height 36
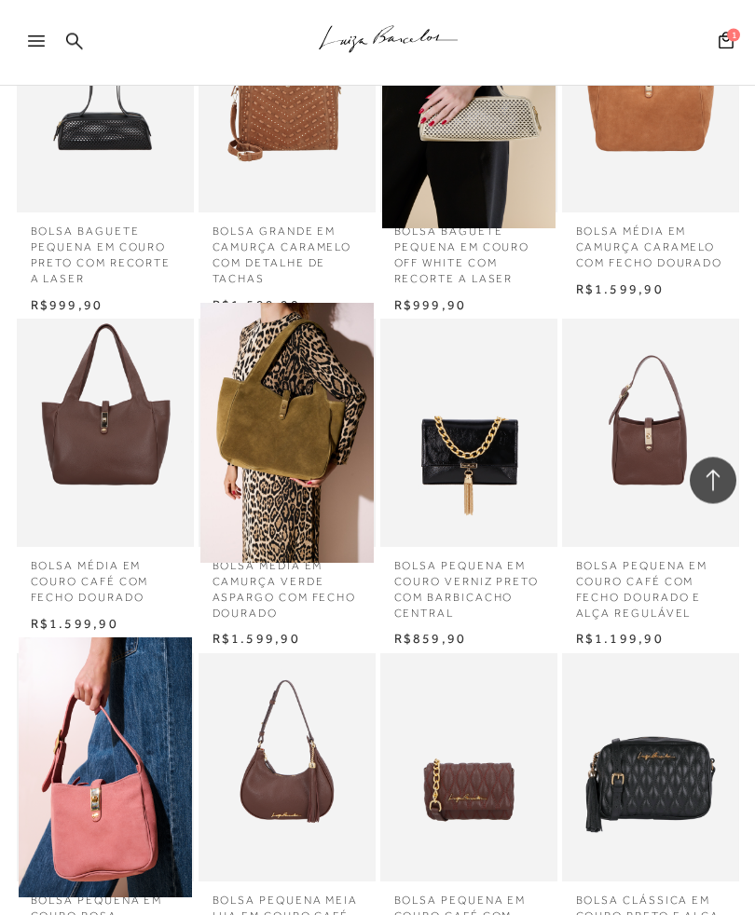
scroll to position [0, 0]
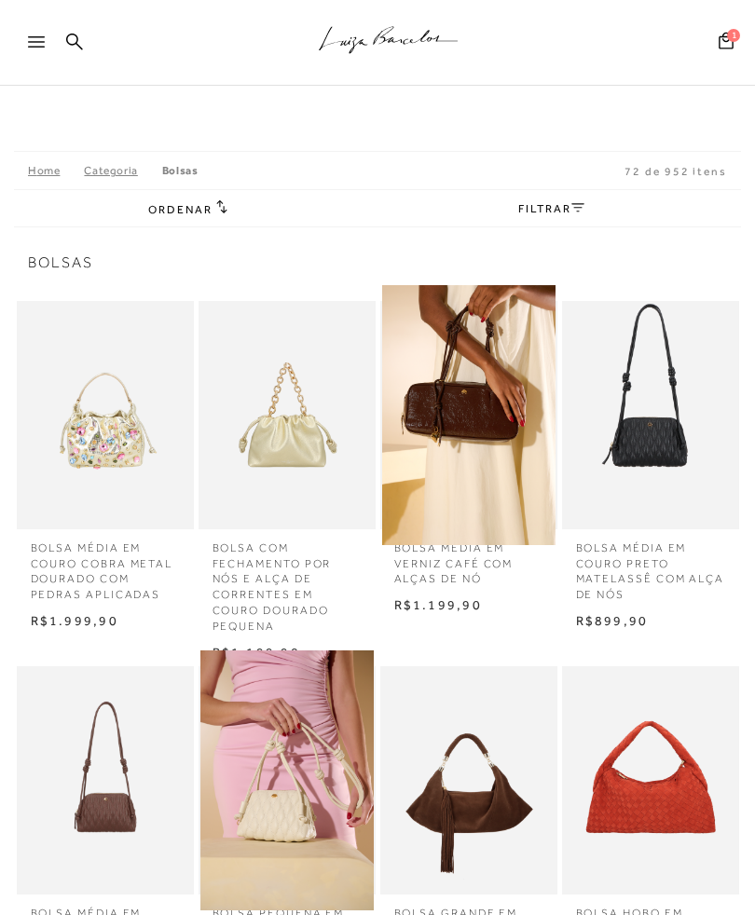
click at [218, 213] on icon at bounding box center [221, 206] width 11 height 14
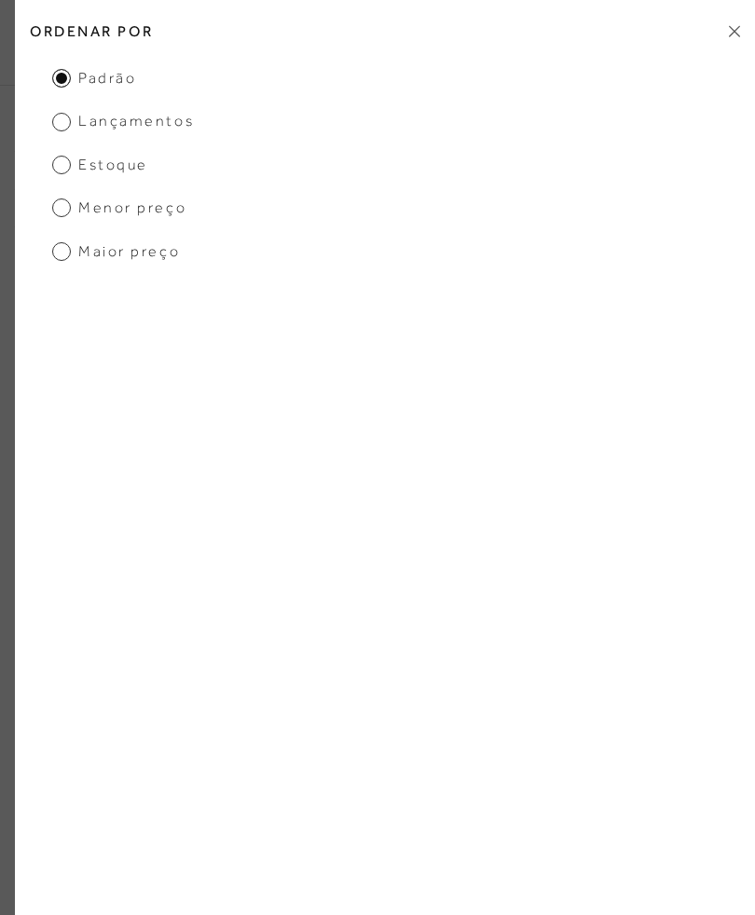
click at [79, 214] on span "Menor preço" at bounding box center [119, 208] width 134 height 21
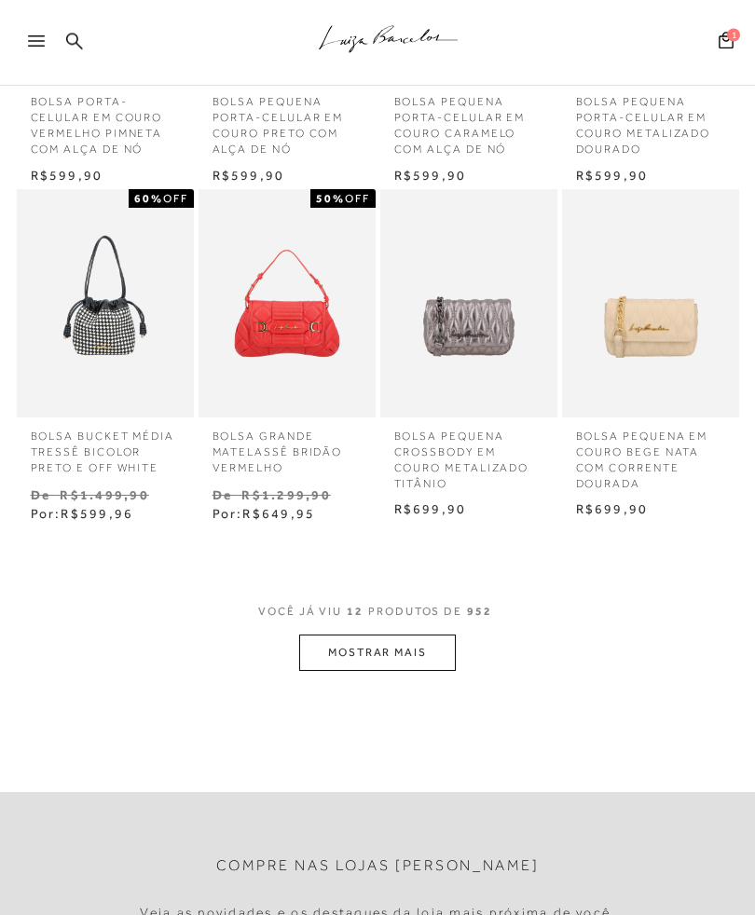
scroll to position [822, 0]
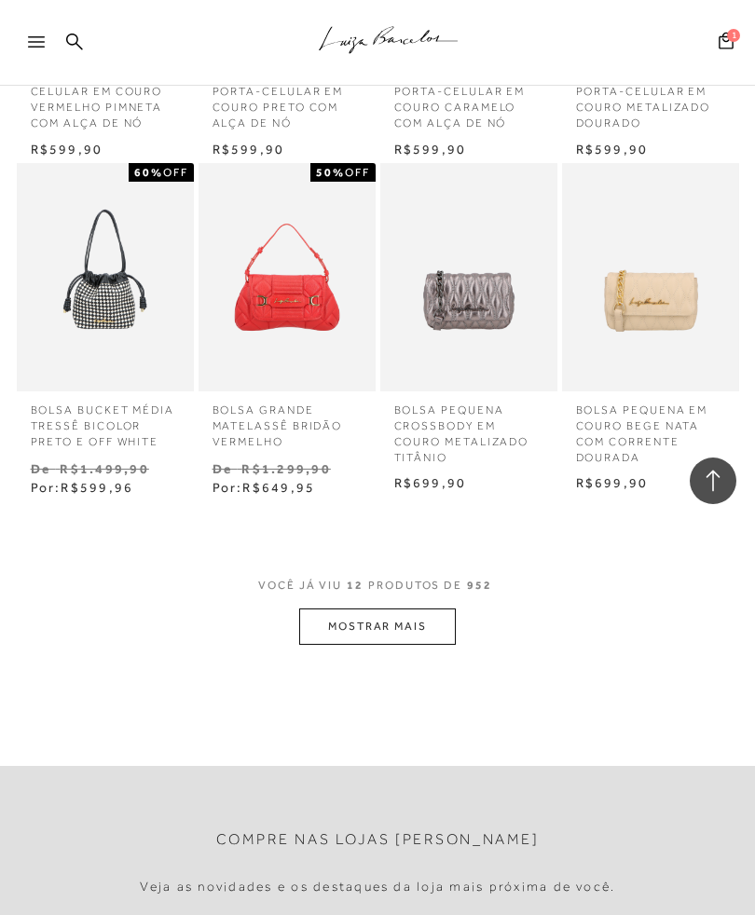
click at [410, 627] on button "MOSTRAR MAIS" at bounding box center [377, 627] width 157 height 36
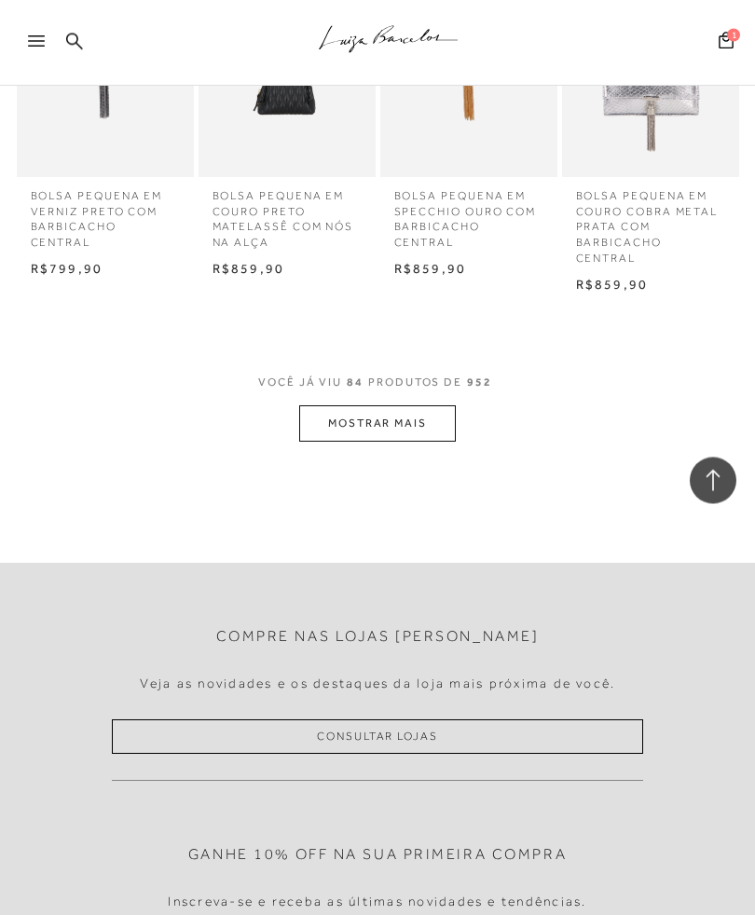
scroll to position [2188, 0]
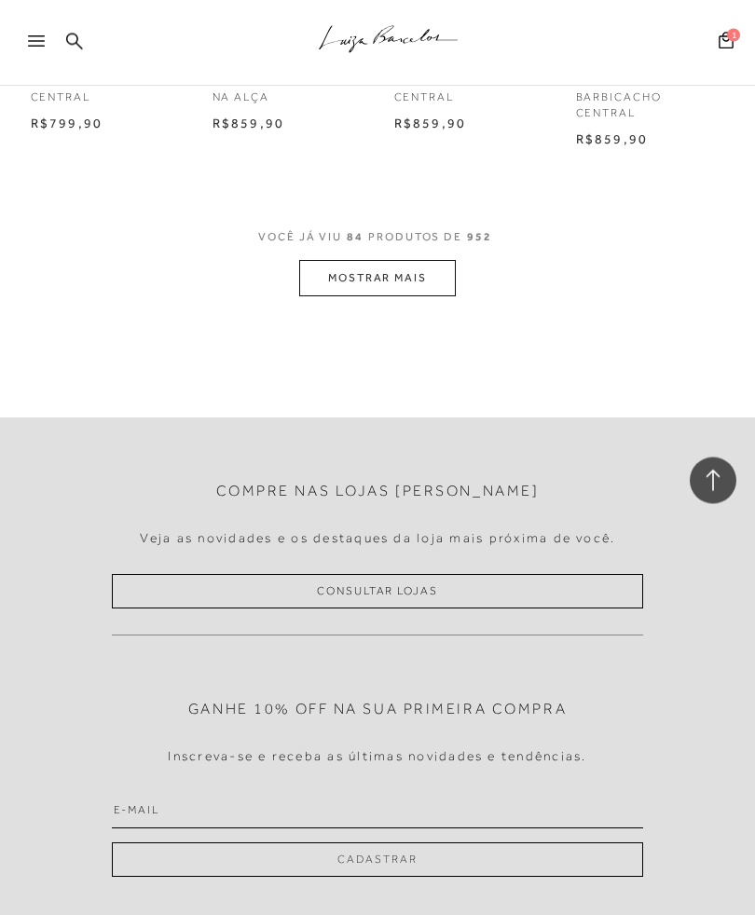
click at [389, 297] on button "MOSTRAR MAIS" at bounding box center [377, 279] width 157 height 36
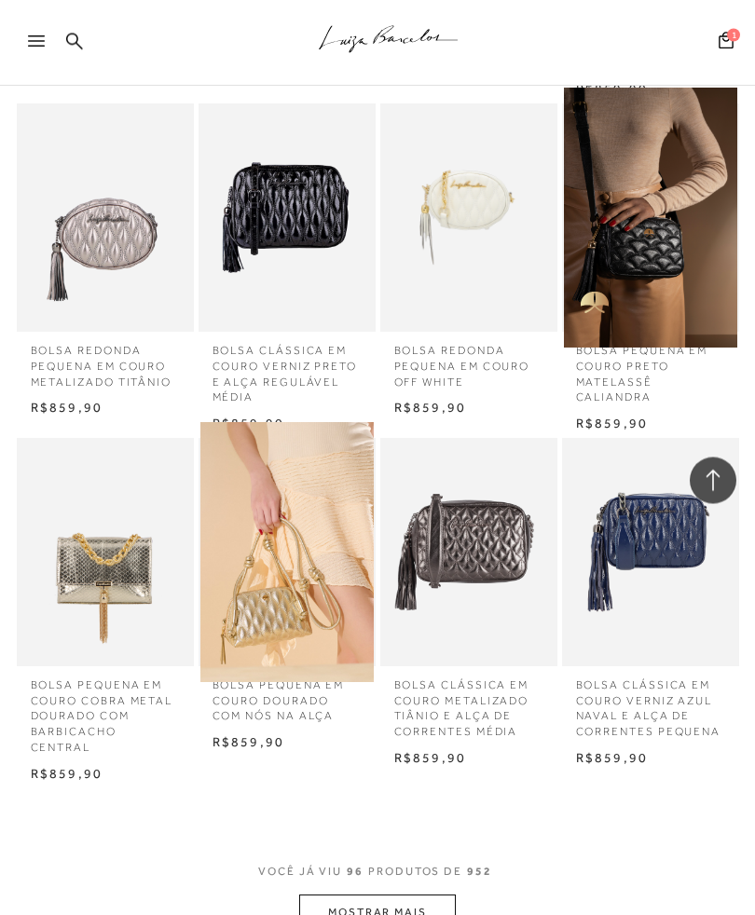
scroll to position [2784, 0]
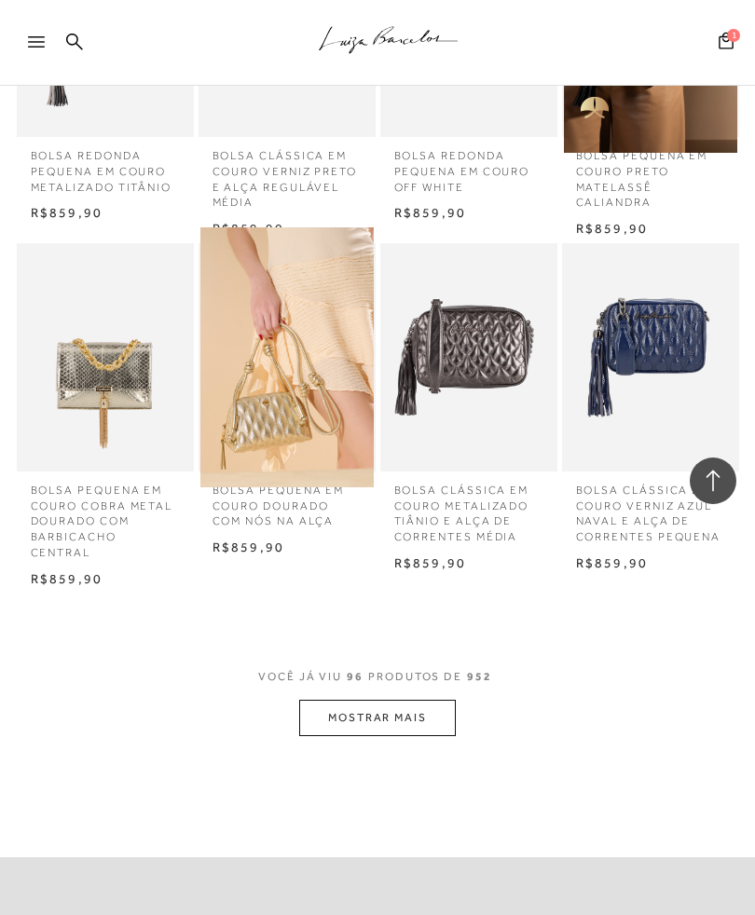
click at [330, 700] on button "MOSTRAR MAIS" at bounding box center [377, 718] width 157 height 36
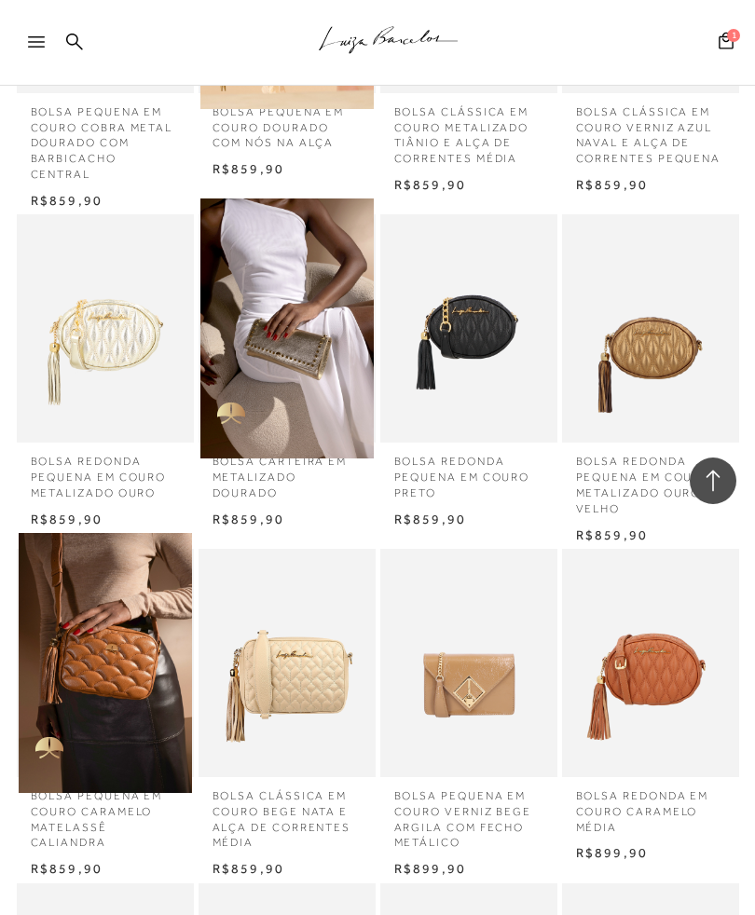
scroll to position [3974, 0]
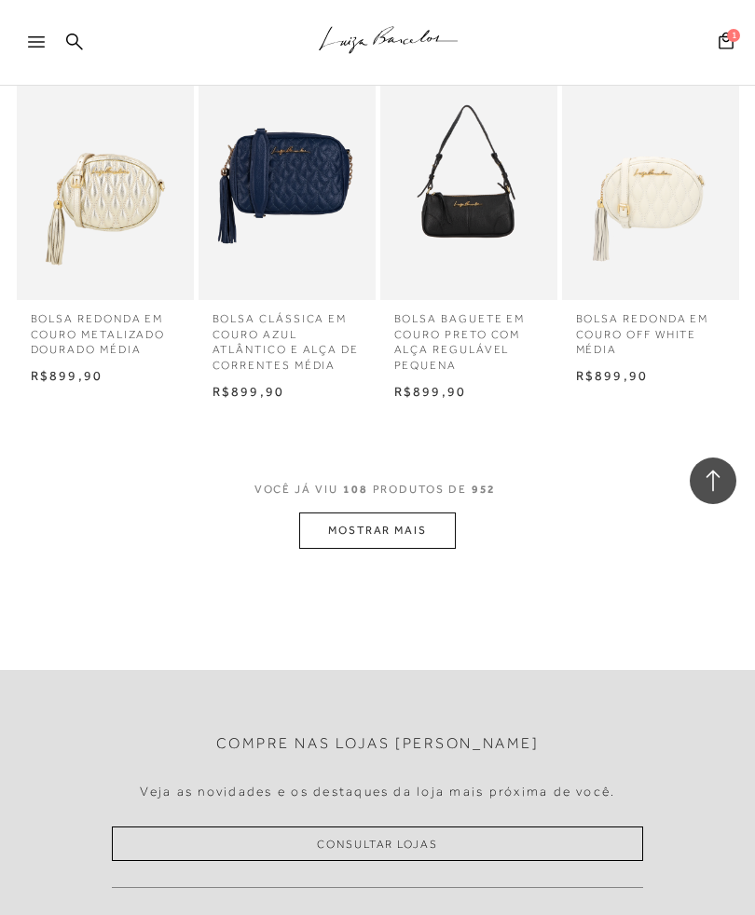
click at [341, 513] on button "MOSTRAR MAIS" at bounding box center [377, 531] width 157 height 36
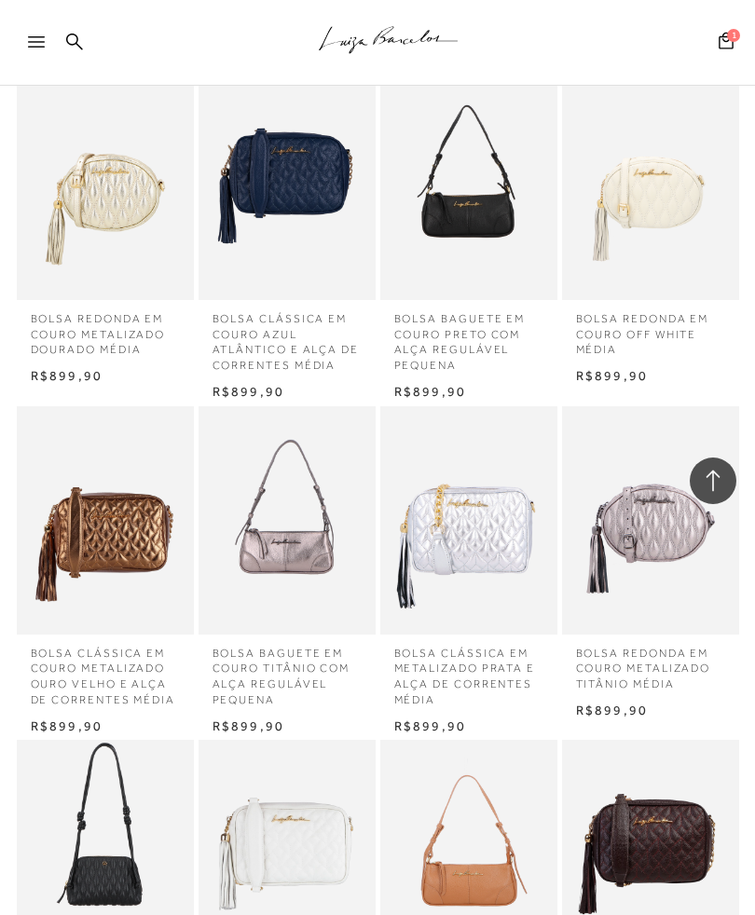
scroll to position [4701, 0]
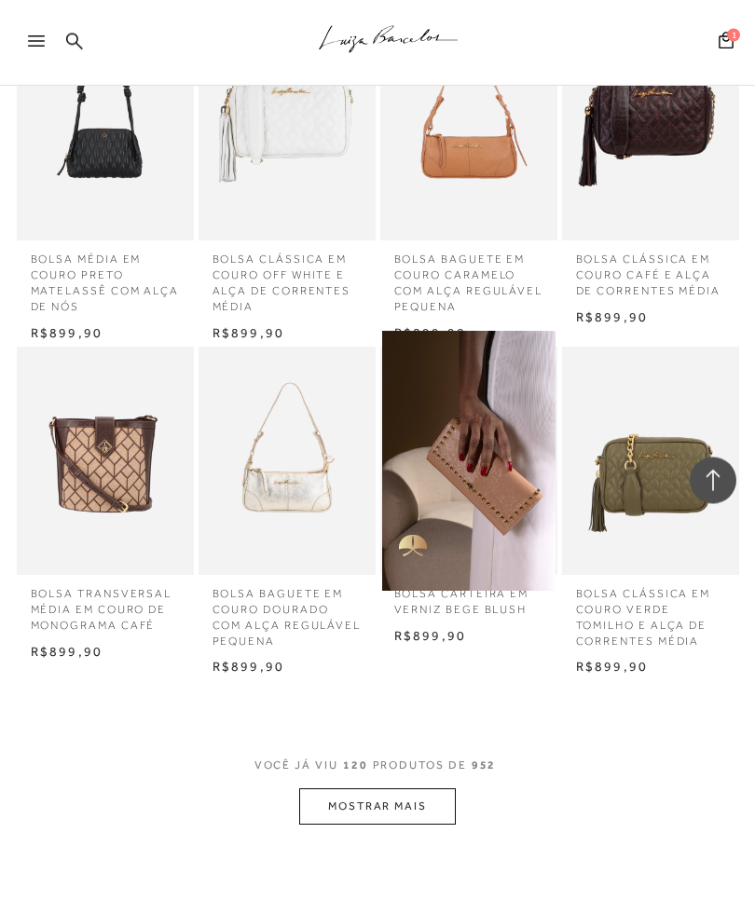
click at [399, 789] on button "MOSTRAR MAIS" at bounding box center [377, 807] width 157 height 36
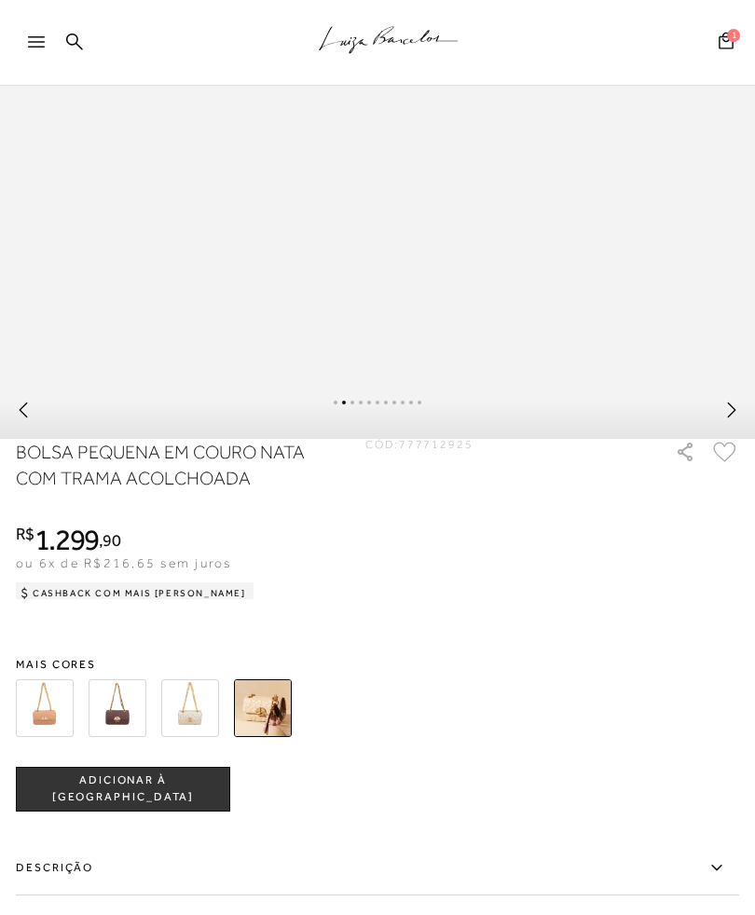
scroll to position [889, 0]
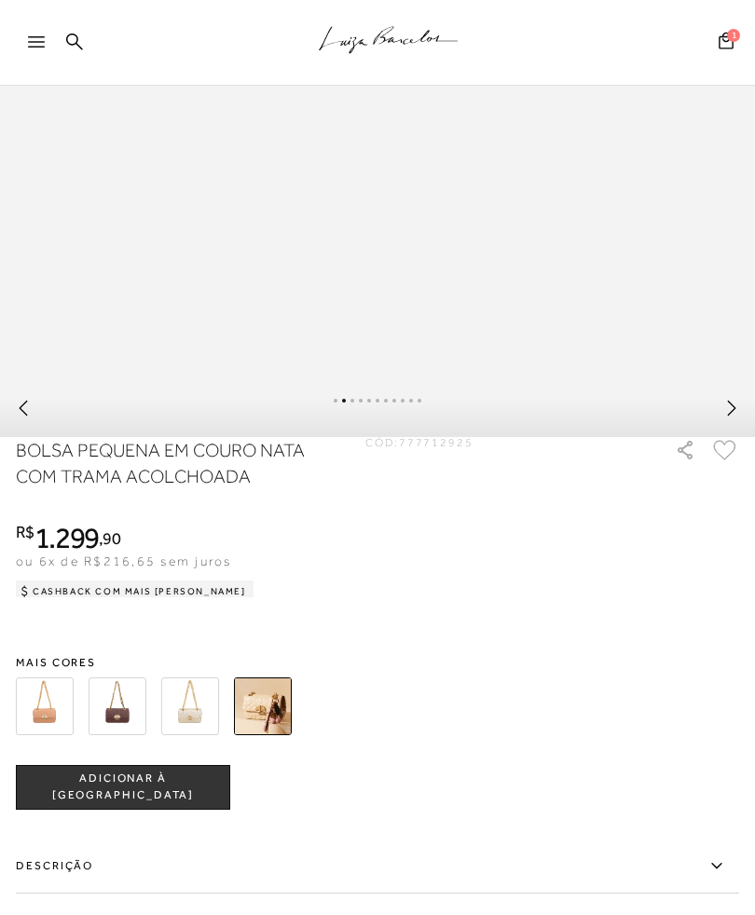
click at [130, 719] on img at bounding box center [118, 707] width 58 height 58
